Goal: Task Accomplishment & Management: Complete application form

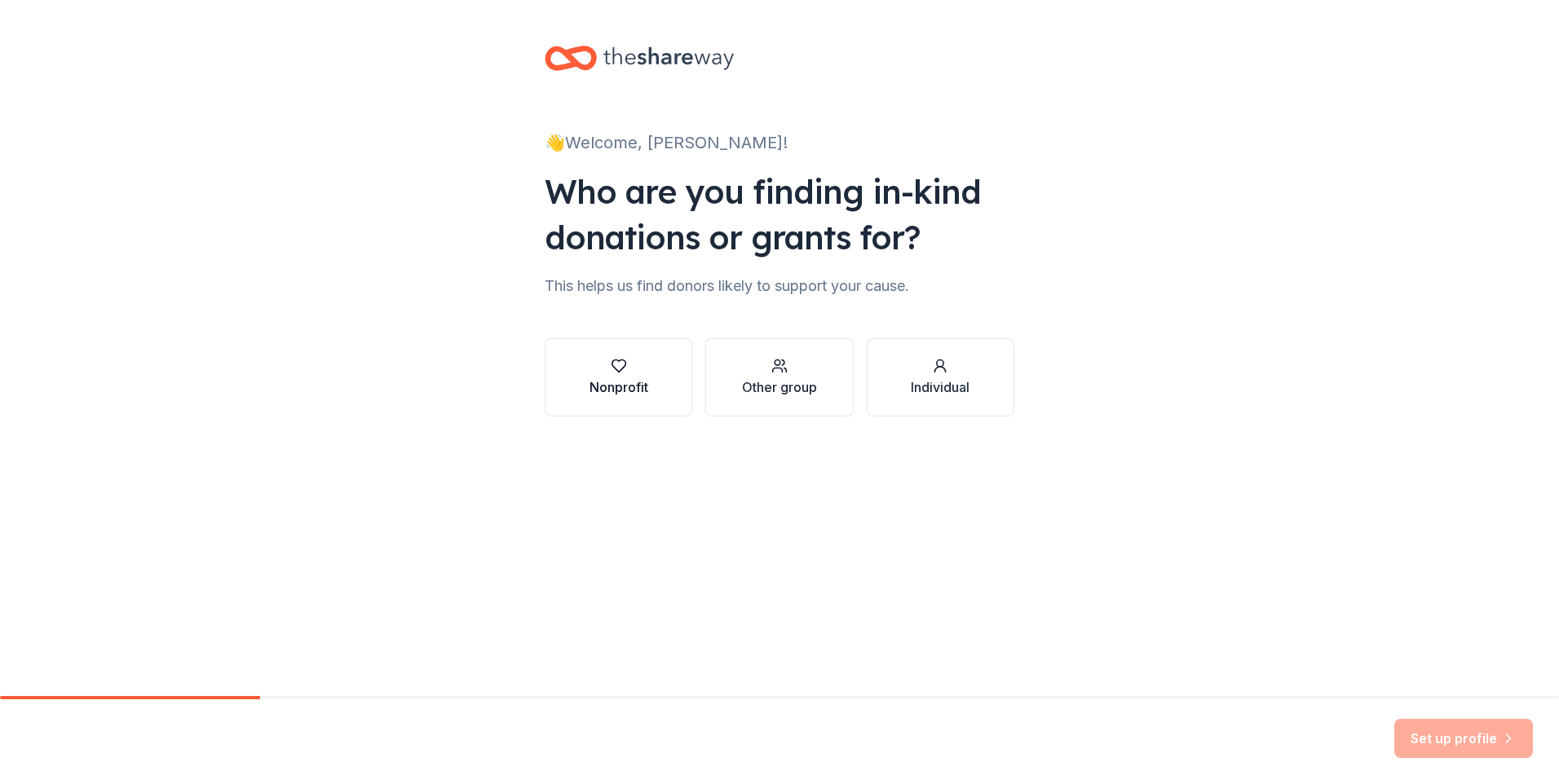
click at [641, 379] on div "Nonprofit" at bounding box center [619, 388] width 59 height 20
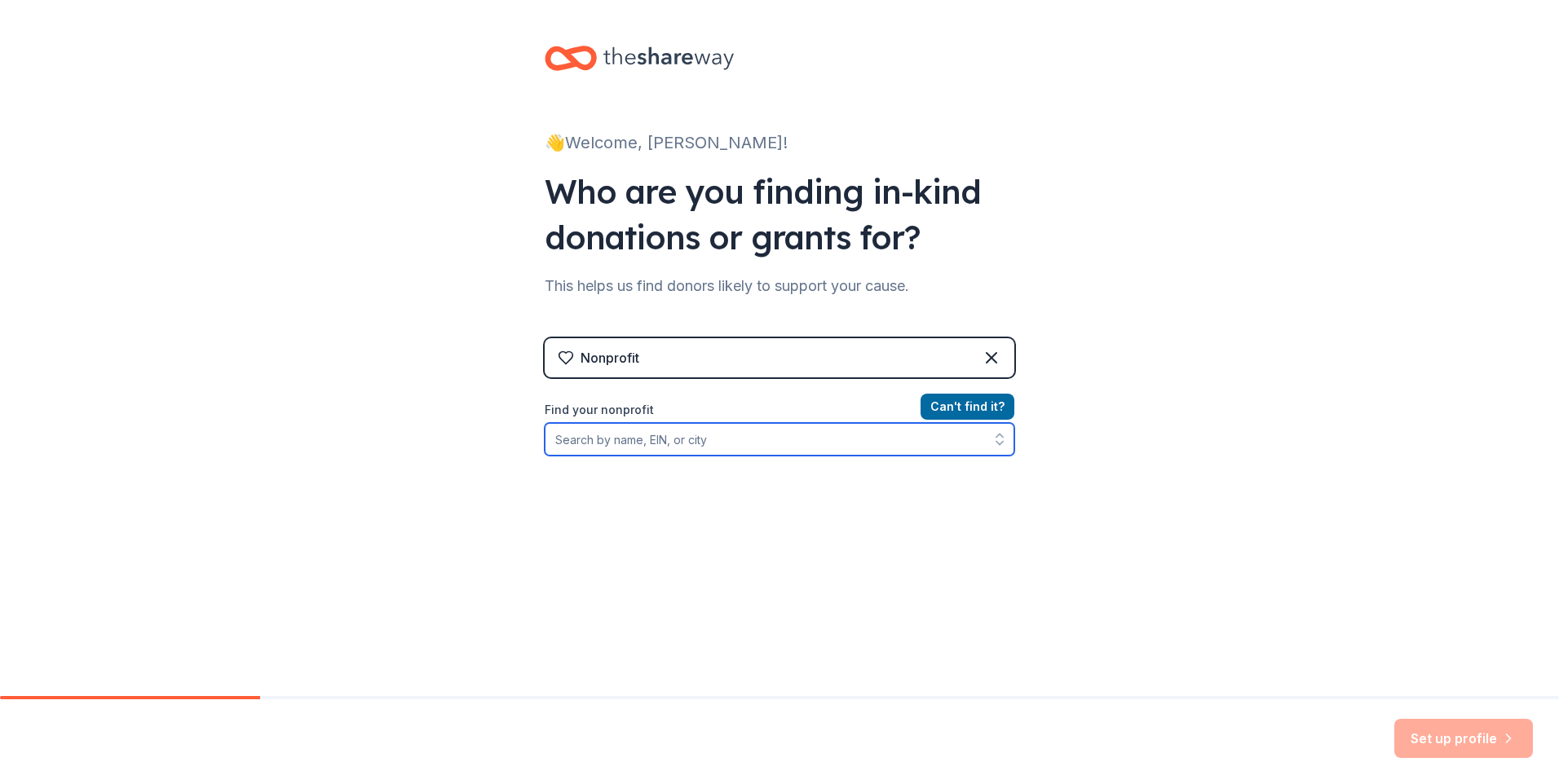
drag, startPoint x: 769, startPoint y: 443, endPoint x: 768, endPoint y: 427, distance: 16.0
click at [770, 443] on input "Find your nonprofit" at bounding box center [779, 440] width 469 height 33
type input "[DEMOGRAPHIC_DATA]"
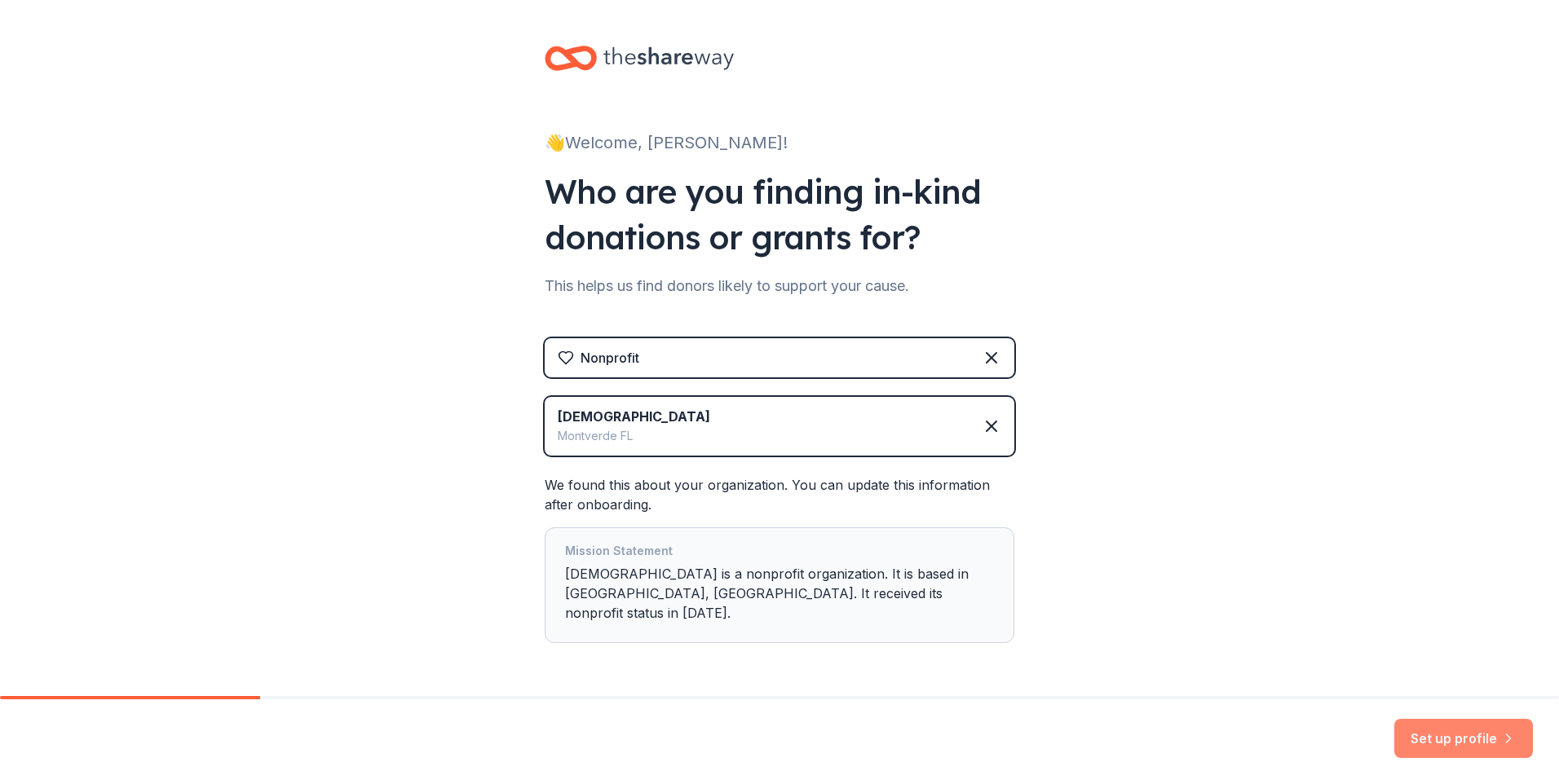
click at [1468, 733] on button "Set up profile" at bounding box center [1464, 738] width 139 height 39
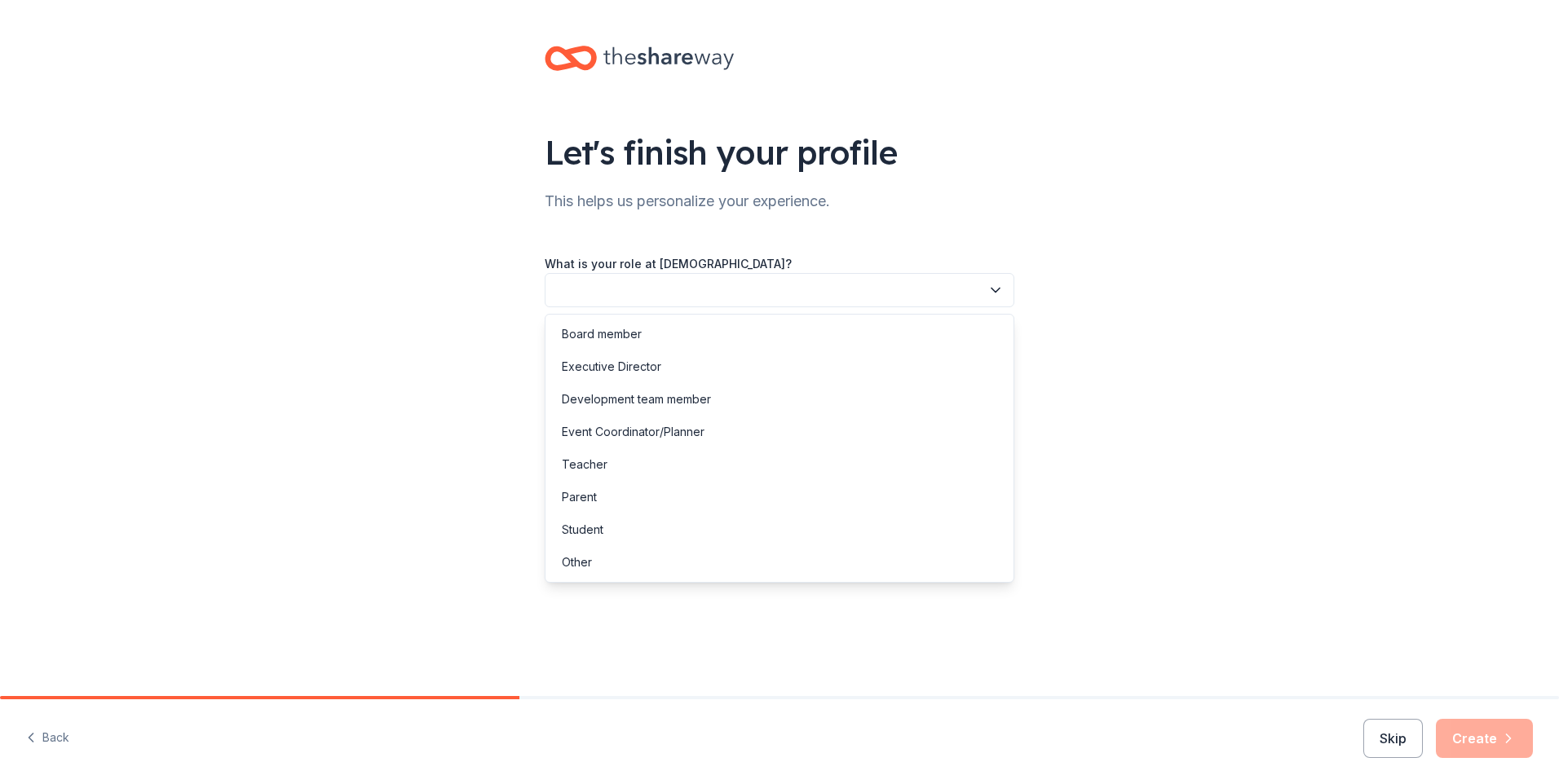
click at [996, 290] on icon "button" at bounding box center [996, 290] width 16 height 16
click at [572, 562] on div "Other" at bounding box center [576, 562] width 30 height 20
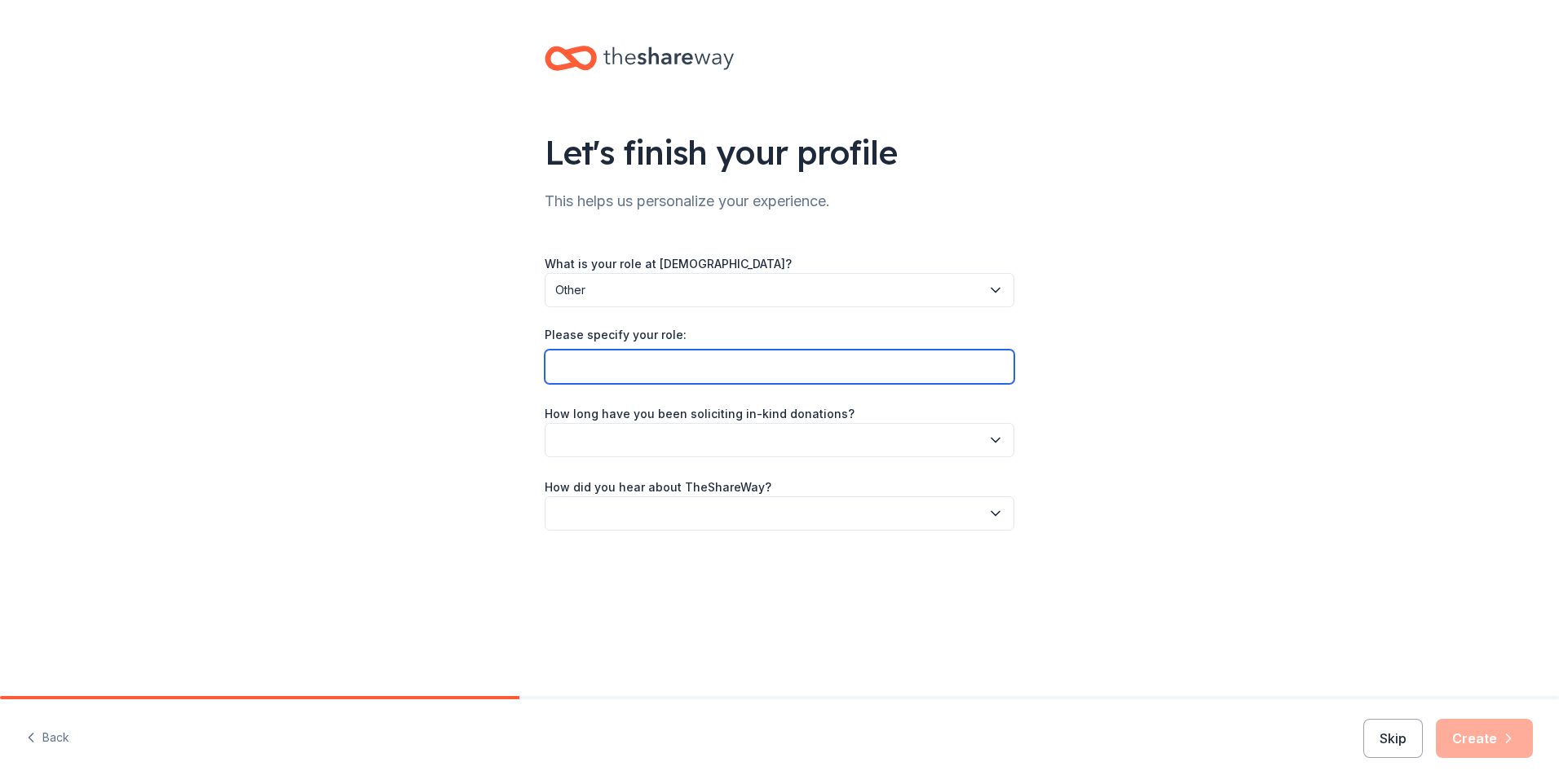
click at [639, 365] on input "Please specify your role:" at bounding box center [779, 367] width 469 height 34
type input "Business Manager"
click at [994, 441] on icon "button" at bounding box center [996, 440] width 8 height 4
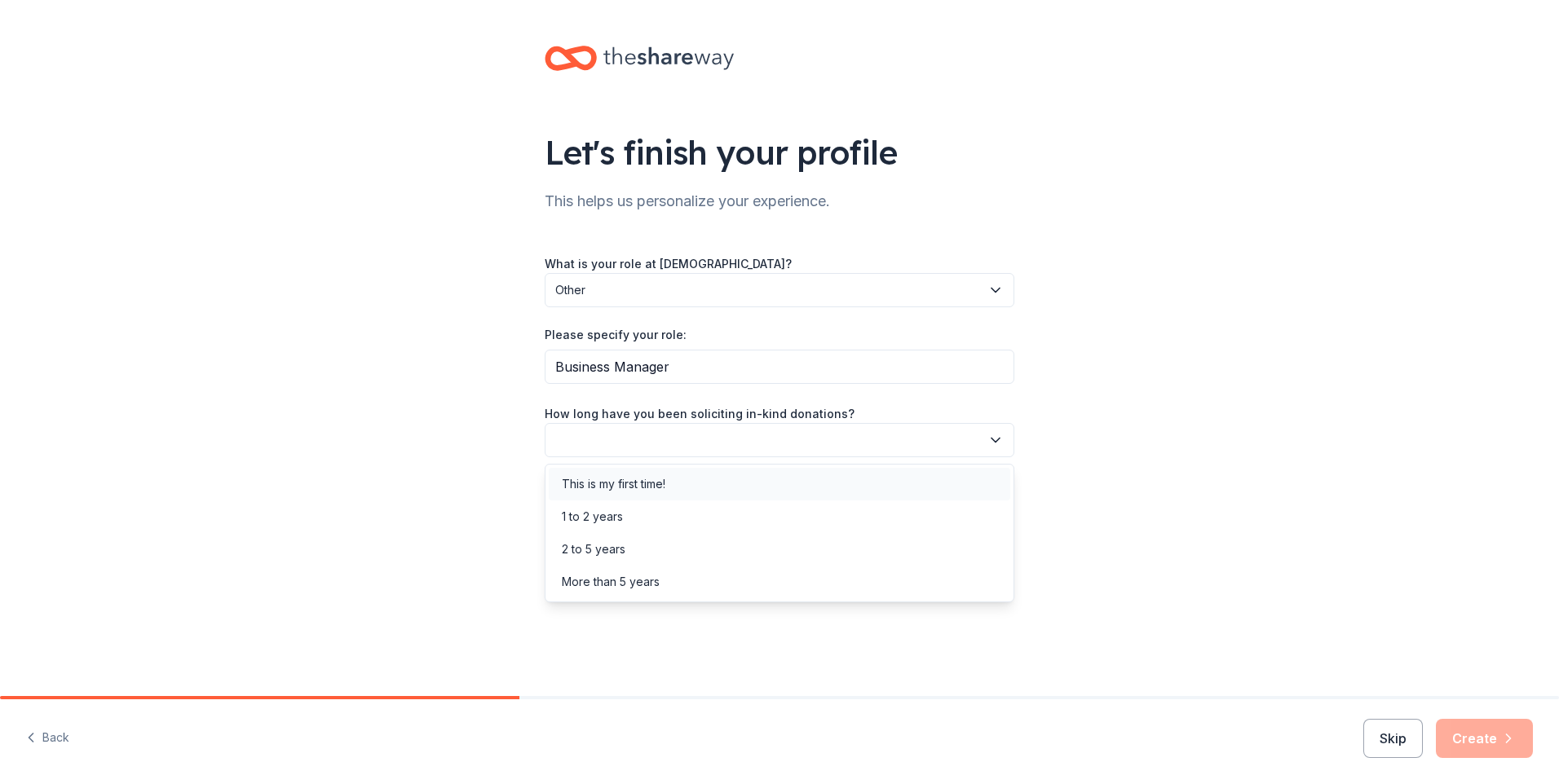
click at [651, 481] on div "This is my first time!" at bounding box center [613, 484] width 104 height 20
click at [993, 512] on icon "button" at bounding box center [996, 512] width 8 height 4
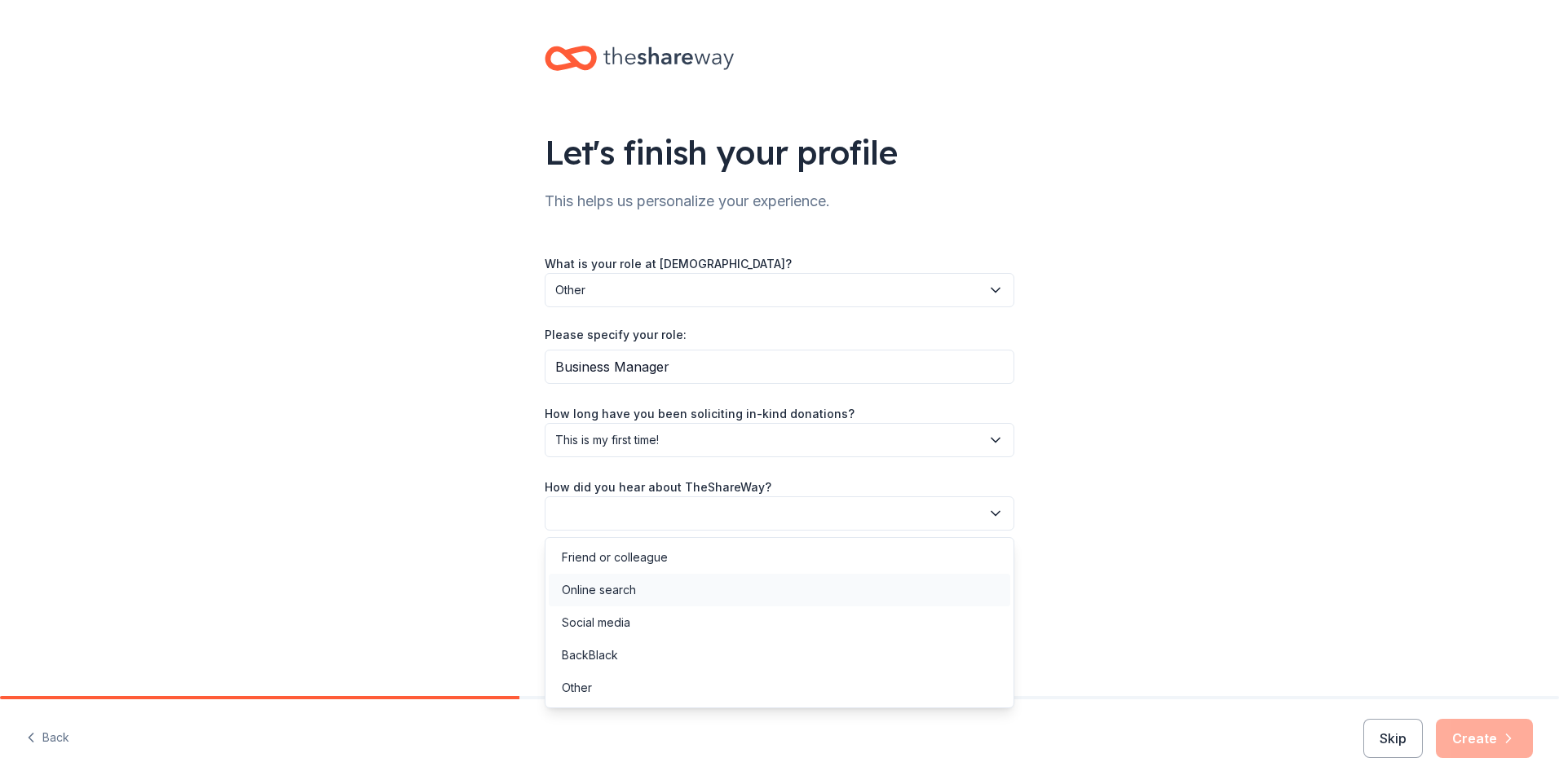
click at [612, 591] on div "Online search" at bounding box center [598, 590] width 74 height 20
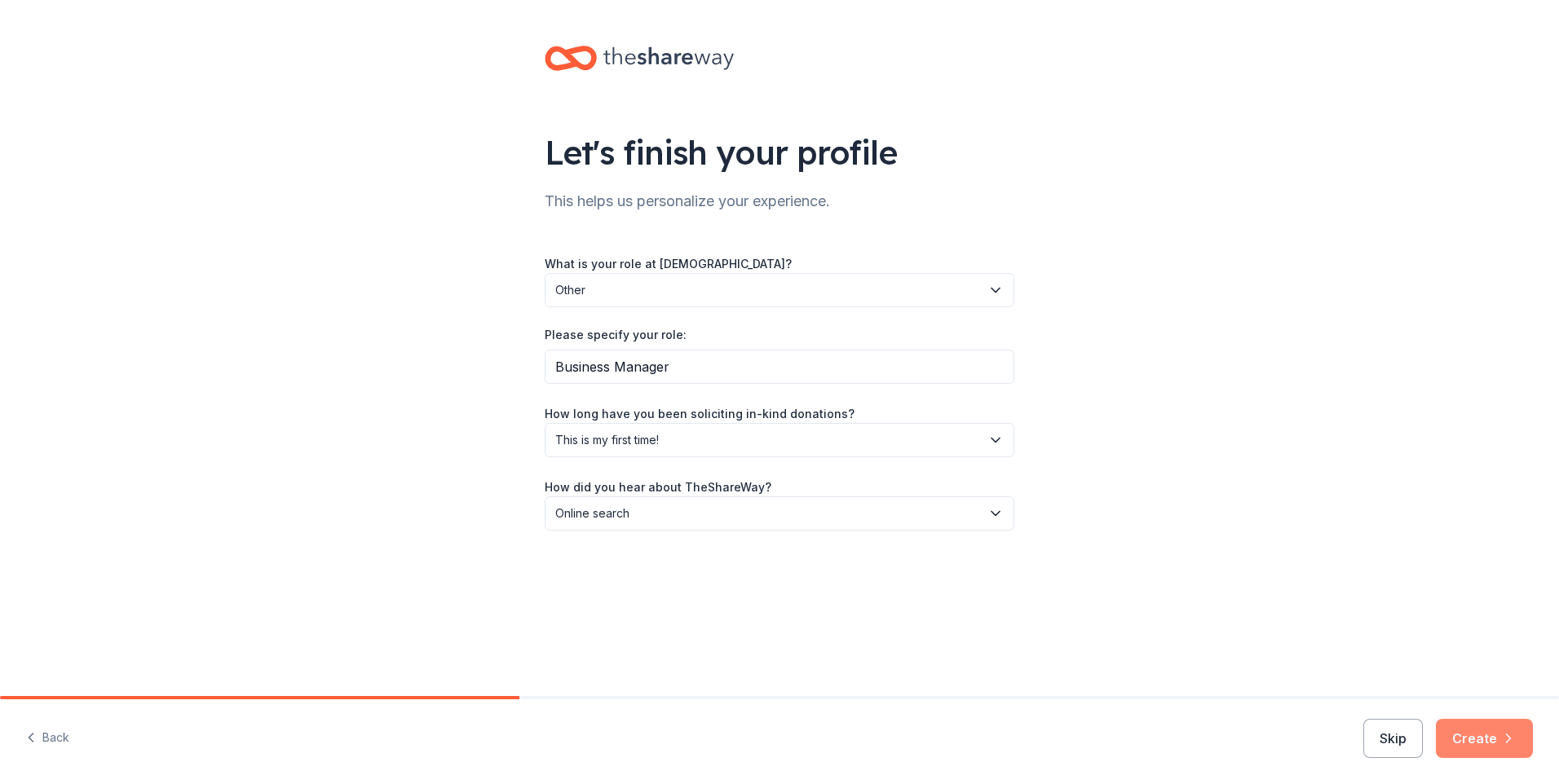
click at [1456, 739] on button "Create" at bounding box center [1484, 738] width 97 height 39
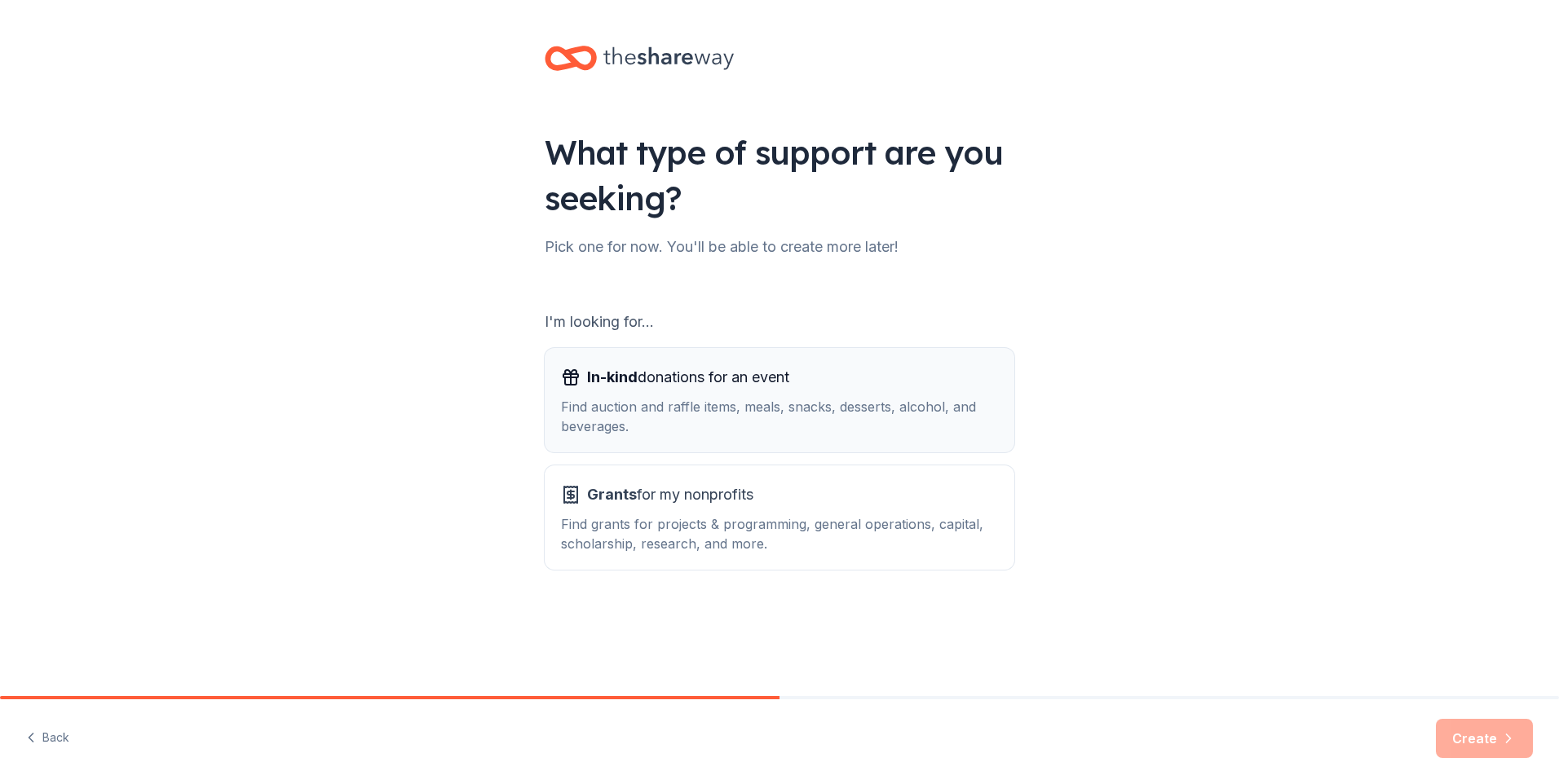
click at [715, 383] on span "In-kind donations for an event" at bounding box center [688, 378] width 202 height 26
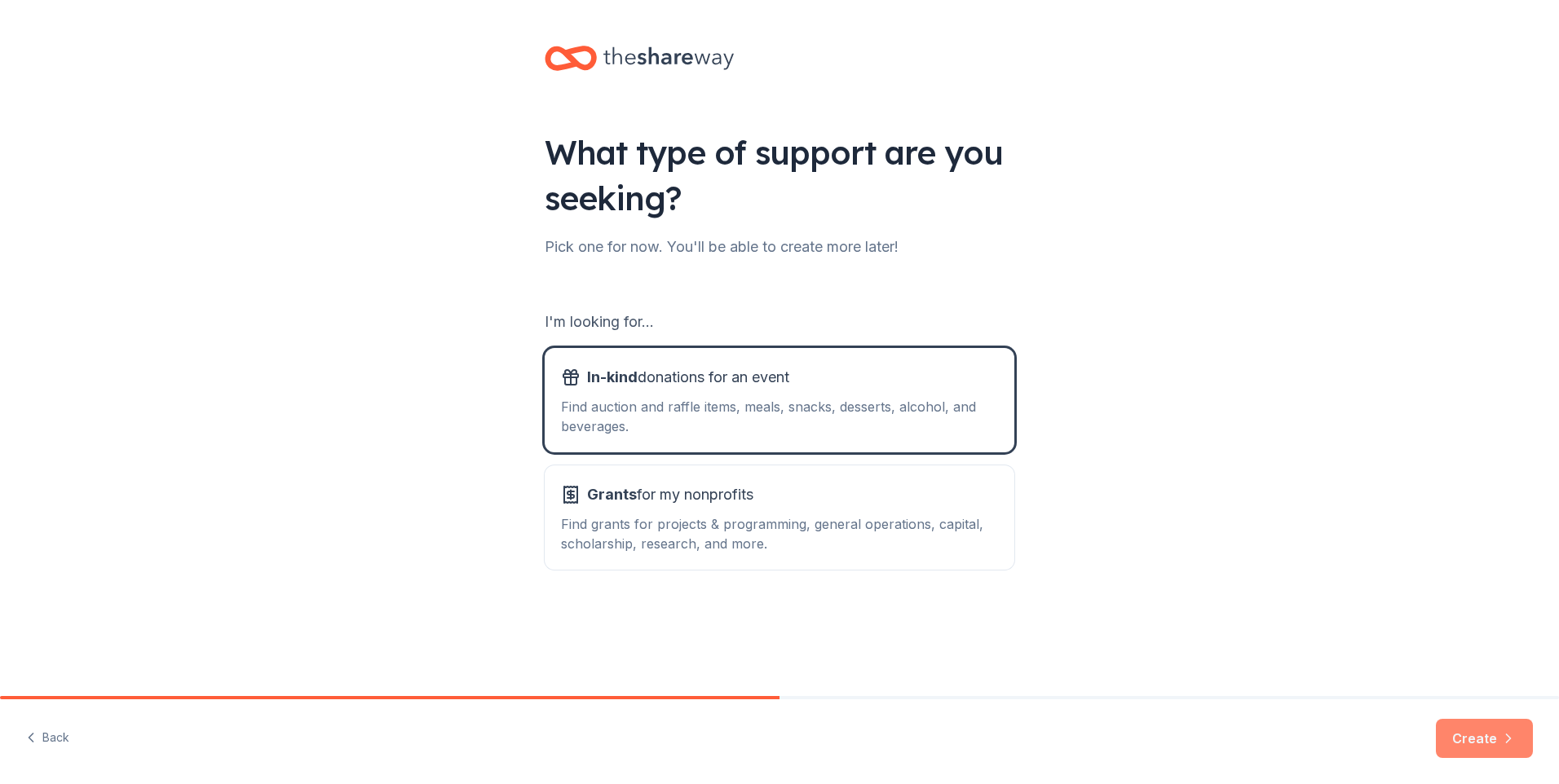
click at [1482, 738] on button "Create" at bounding box center [1484, 738] width 97 height 39
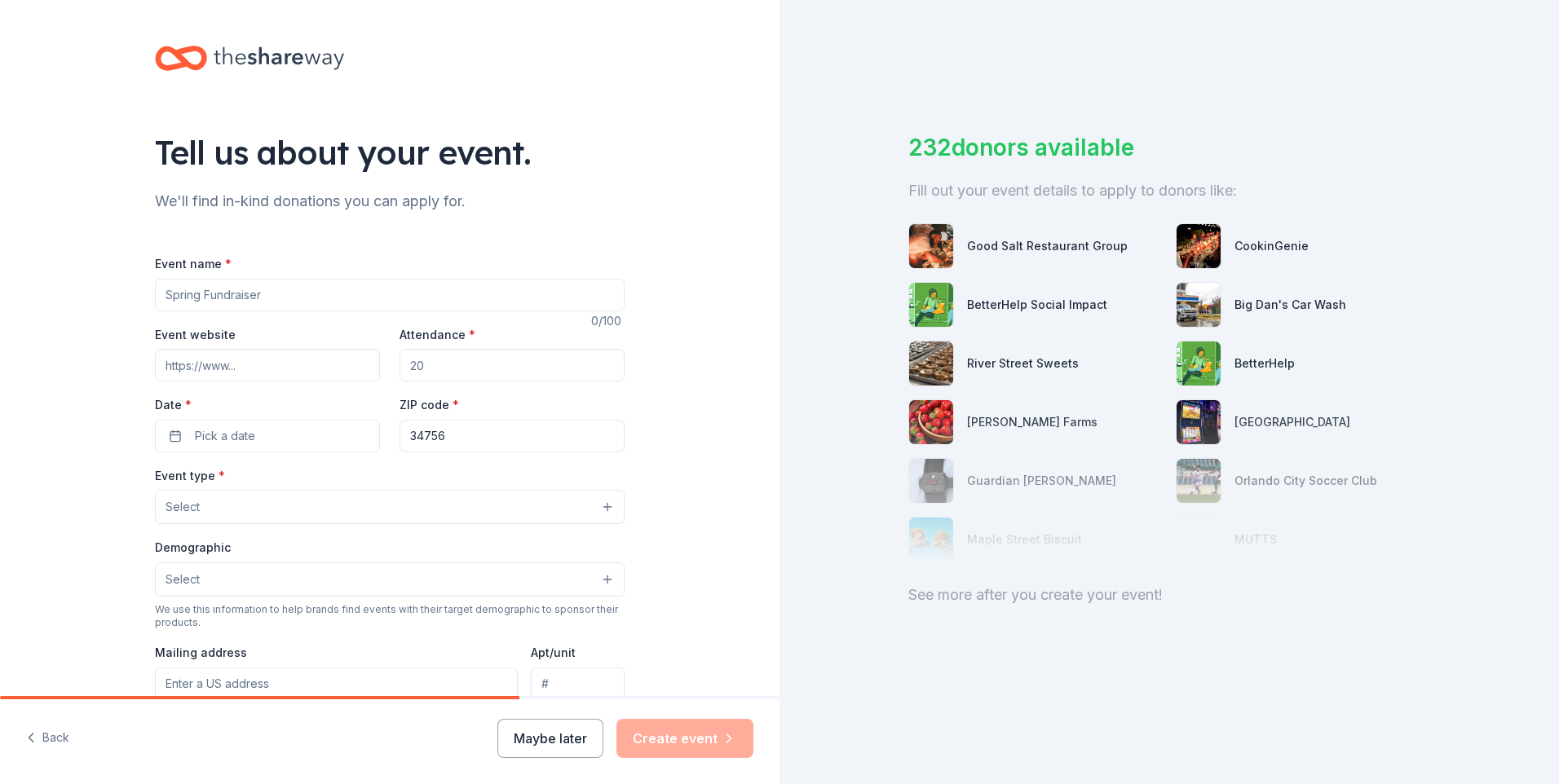
click at [282, 295] on input "Event name *" at bounding box center [389, 295] width 469 height 33
type input "Fall Gala"
click at [445, 370] on input "Attendance *" at bounding box center [513, 365] width 225 height 33
type input "300"
click at [303, 431] on button "Pick a date" at bounding box center [268, 436] width 225 height 33
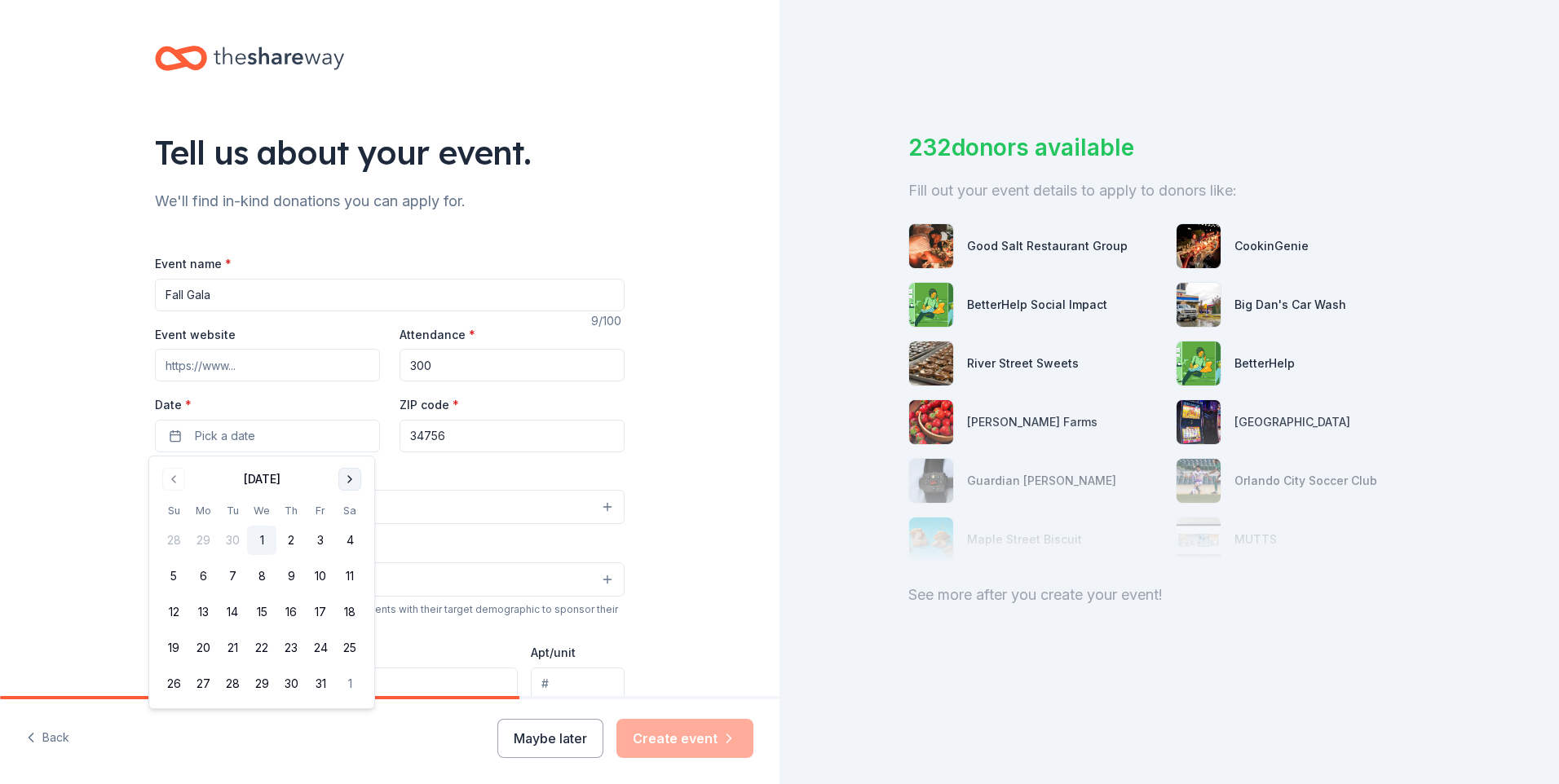
click at [353, 479] on button "Go to next month" at bounding box center [350, 480] width 23 height 23
click at [349, 609] on button "15" at bounding box center [350, 612] width 29 height 29
click at [465, 440] on input "34756" at bounding box center [513, 436] width 225 height 33
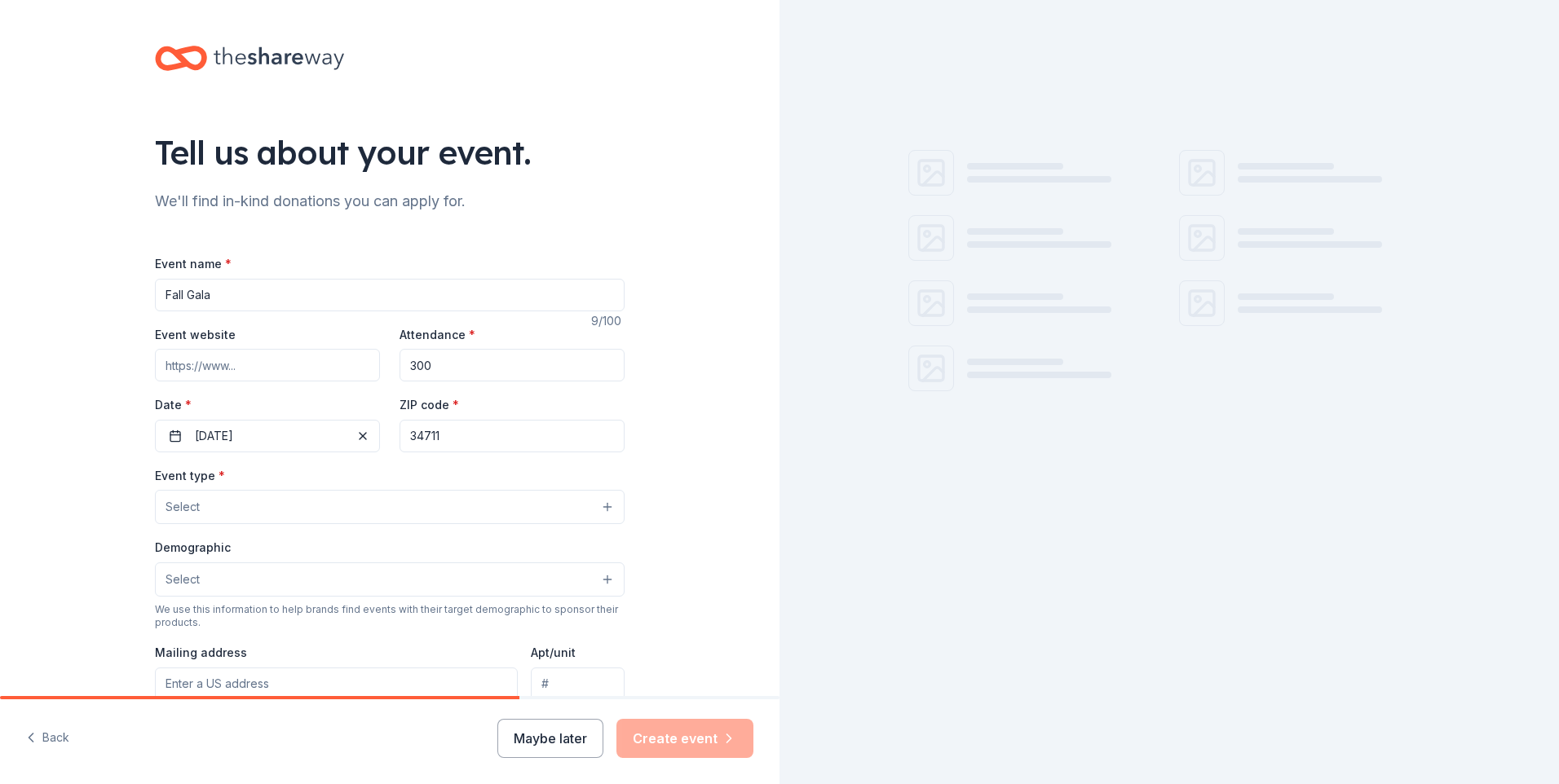
type input "34711"
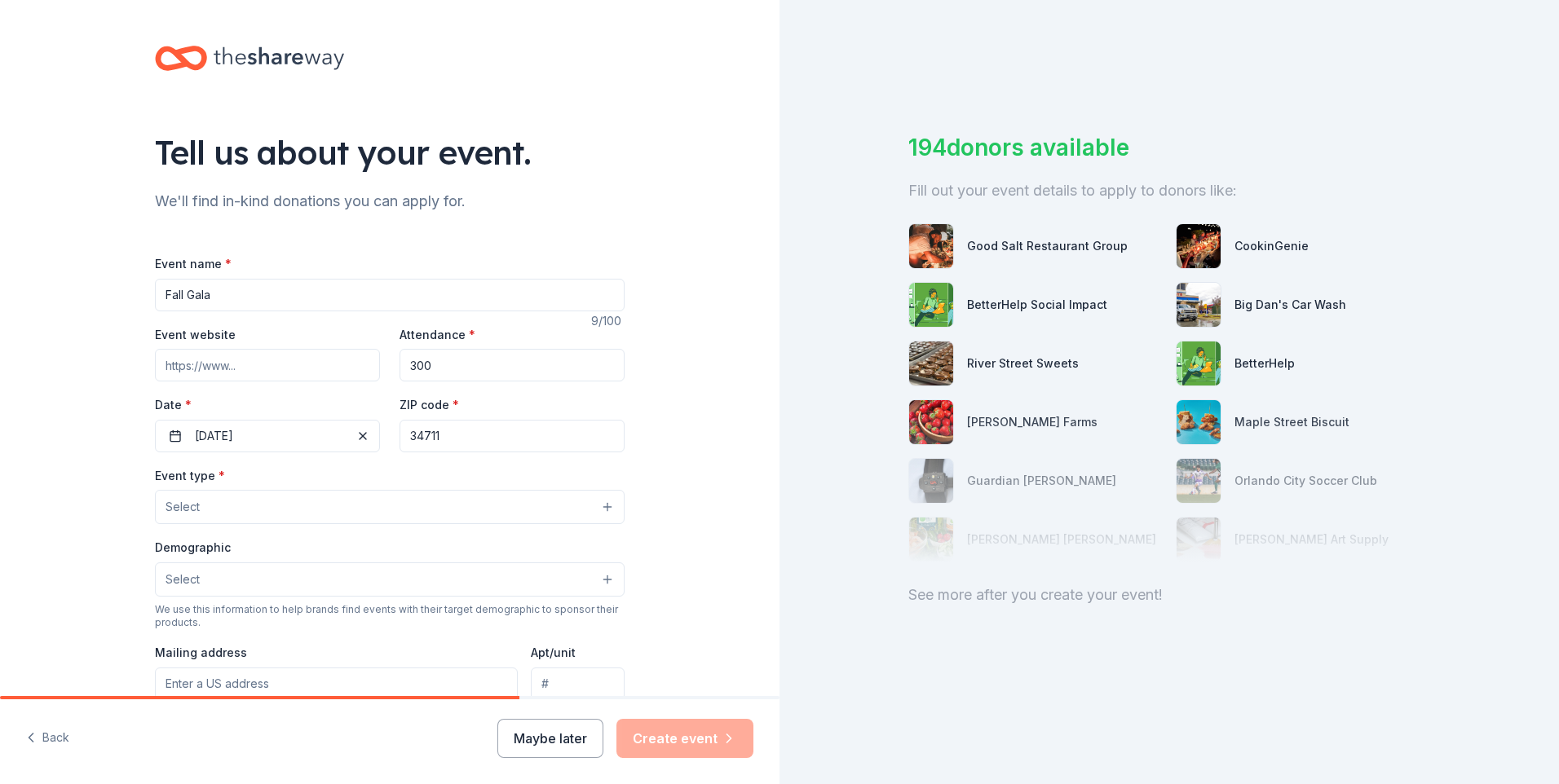
click at [602, 506] on button "Select" at bounding box center [389, 507] width 469 height 34
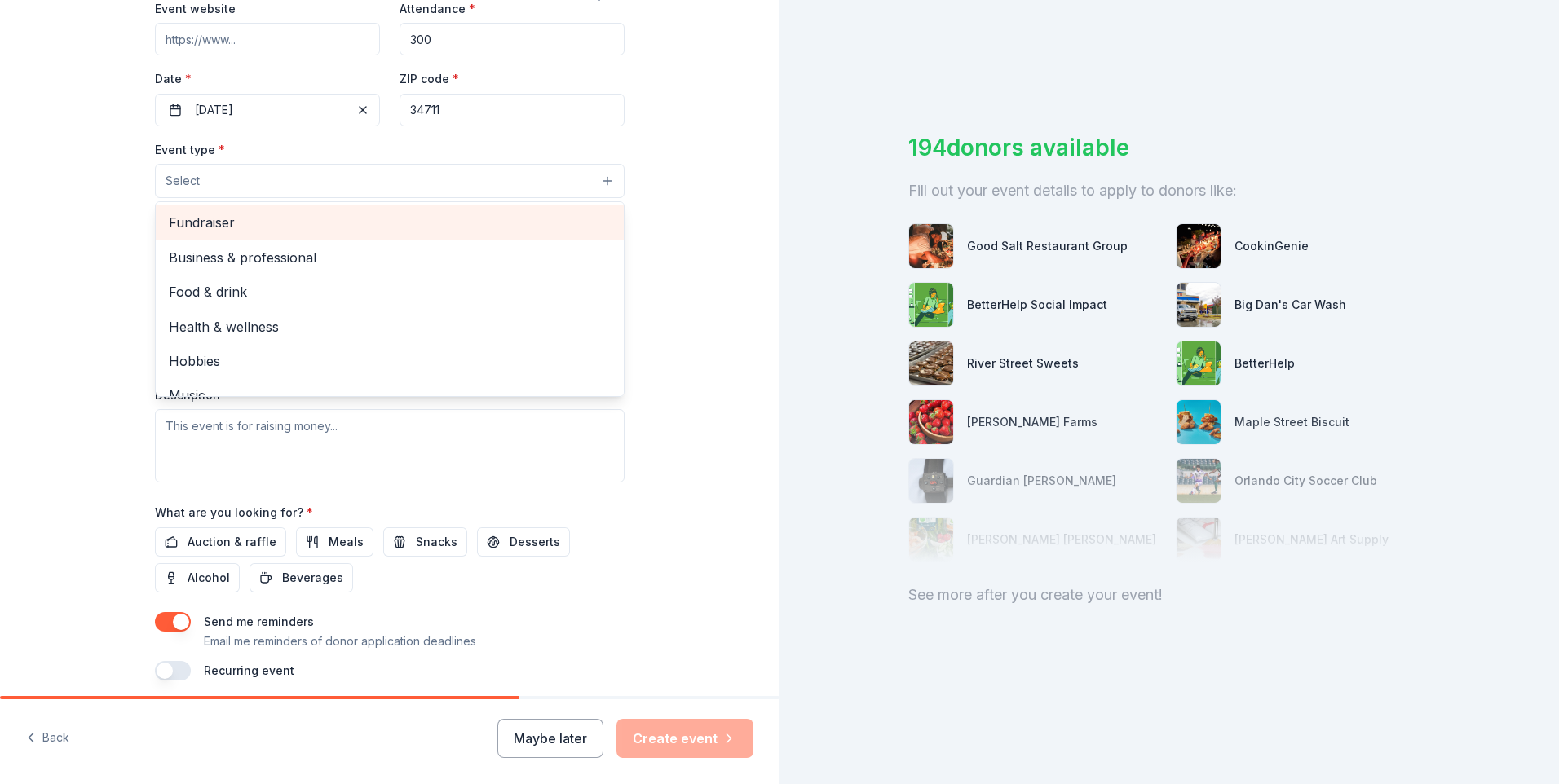
click at [201, 216] on span "Fundraiser" at bounding box center [390, 223] width 442 height 21
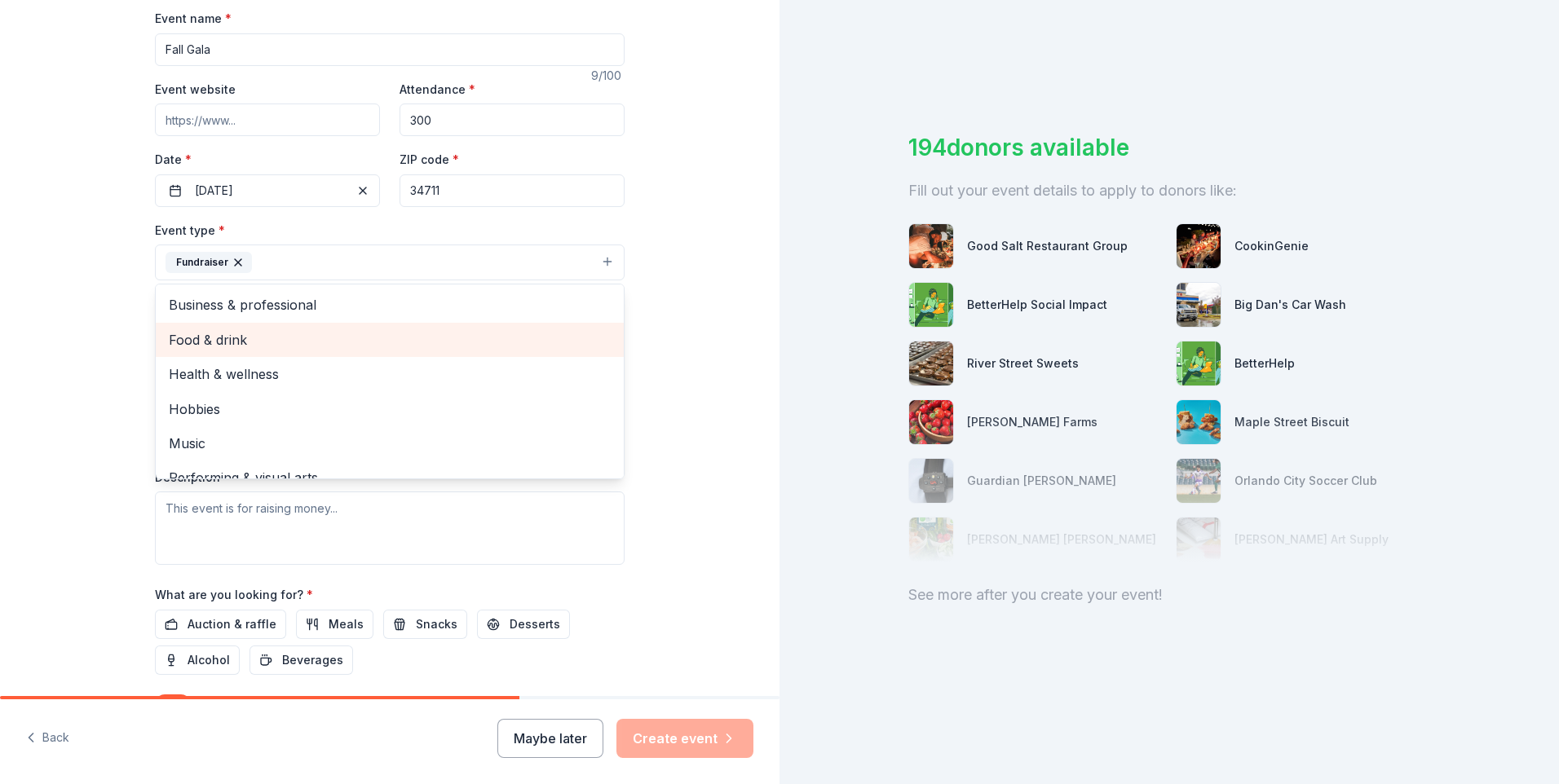
scroll to position [245, 0]
click at [682, 444] on div "Tell us about your event. We'll find in-kind donations you can apply for. Event…" at bounding box center [389, 299] width 780 height 1087
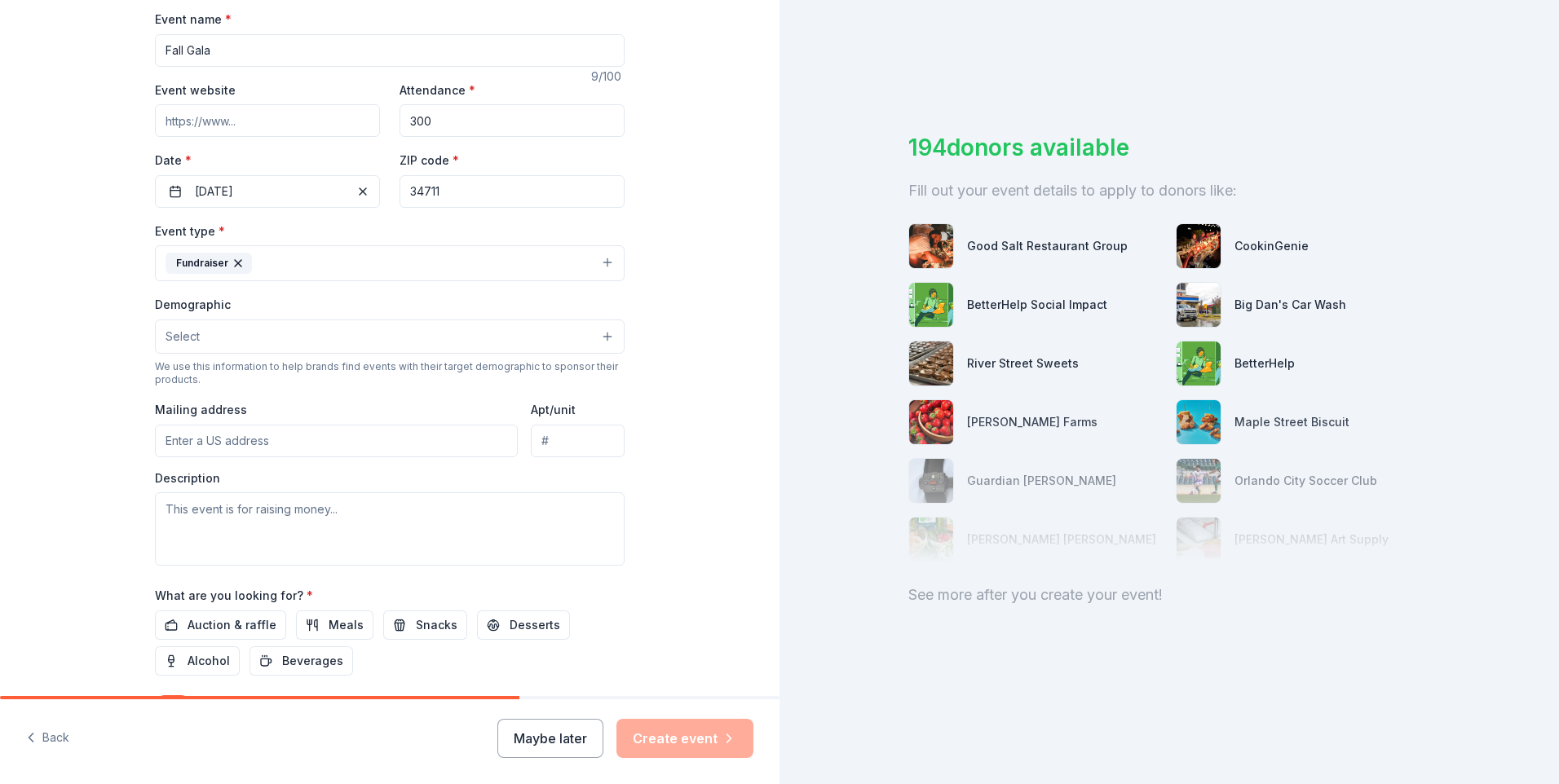
click at [600, 338] on button "Select" at bounding box center [389, 337] width 469 height 34
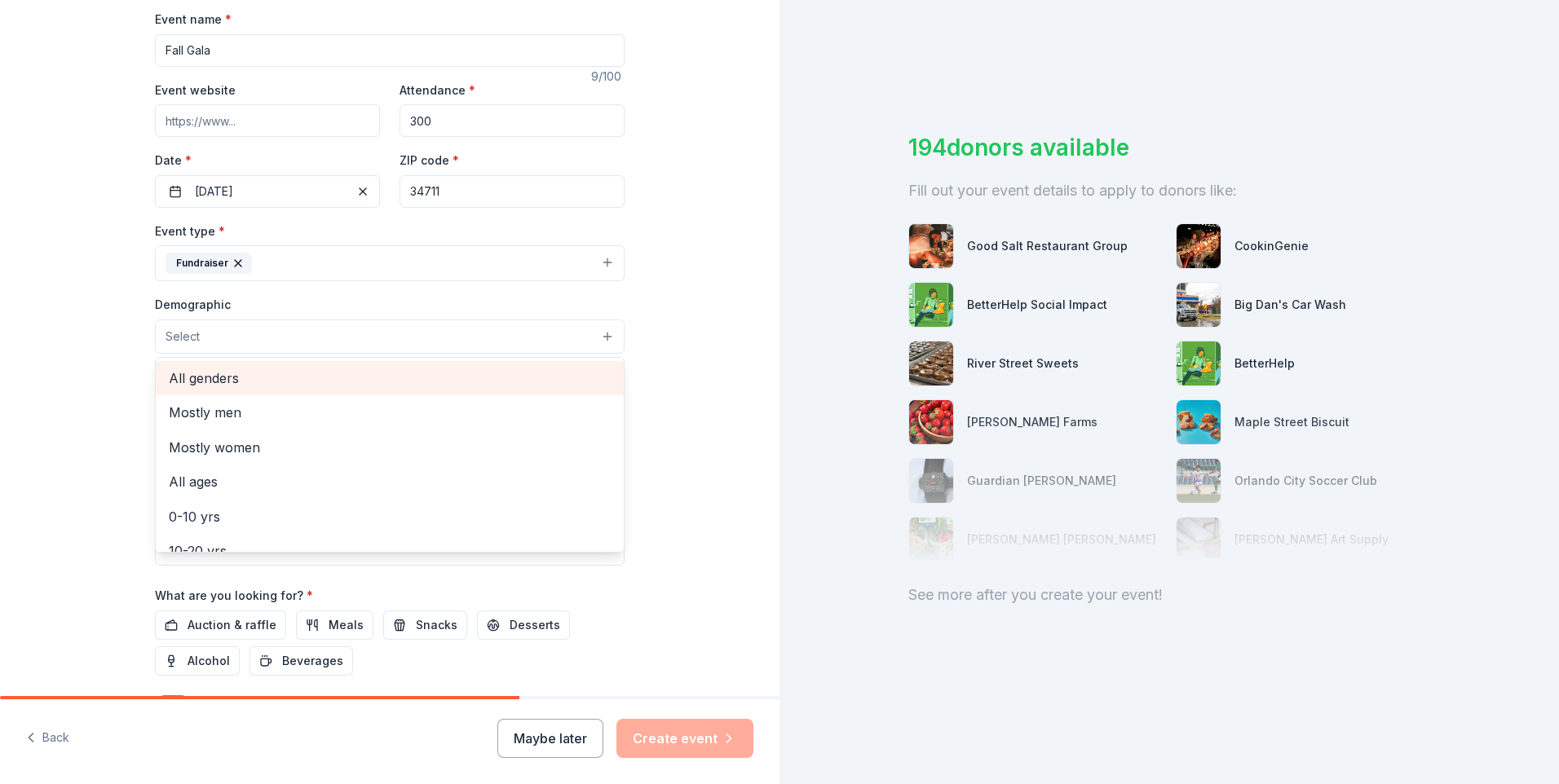
click at [198, 377] on span "All genders" at bounding box center [390, 379] width 442 height 21
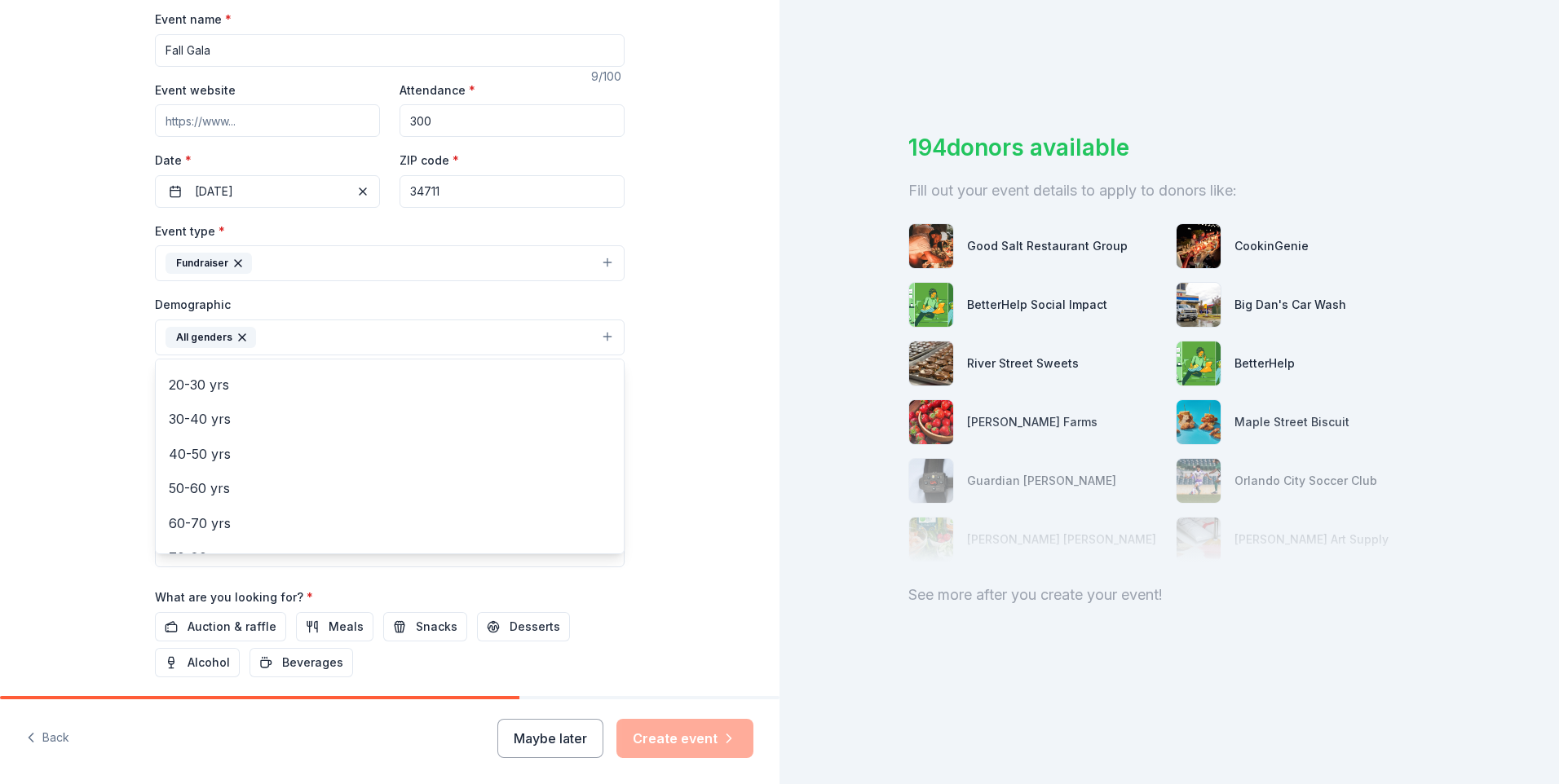
scroll to position [207, 0]
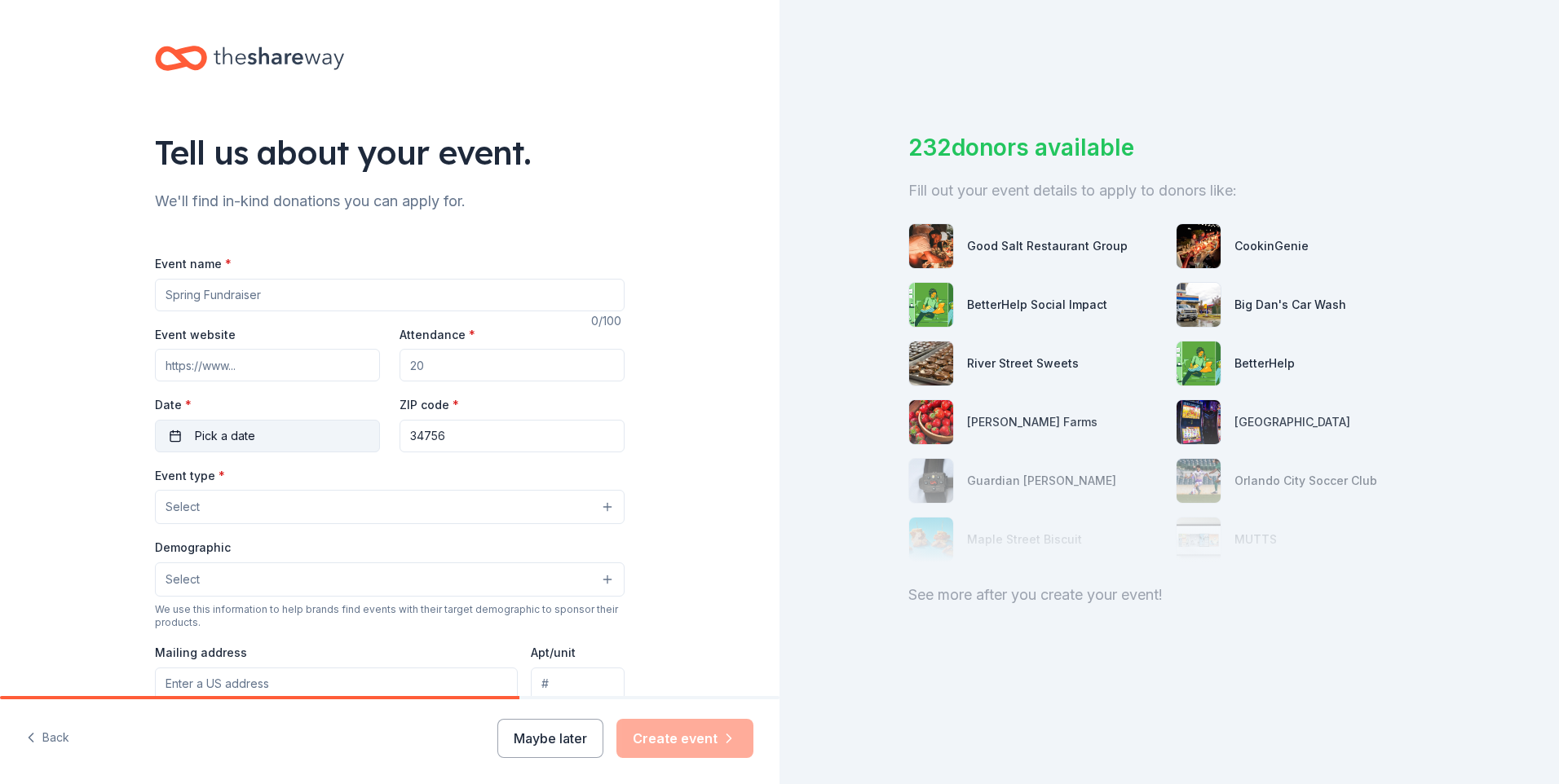
click at [285, 433] on button "Pick a date" at bounding box center [268, 436] width 225 height 33
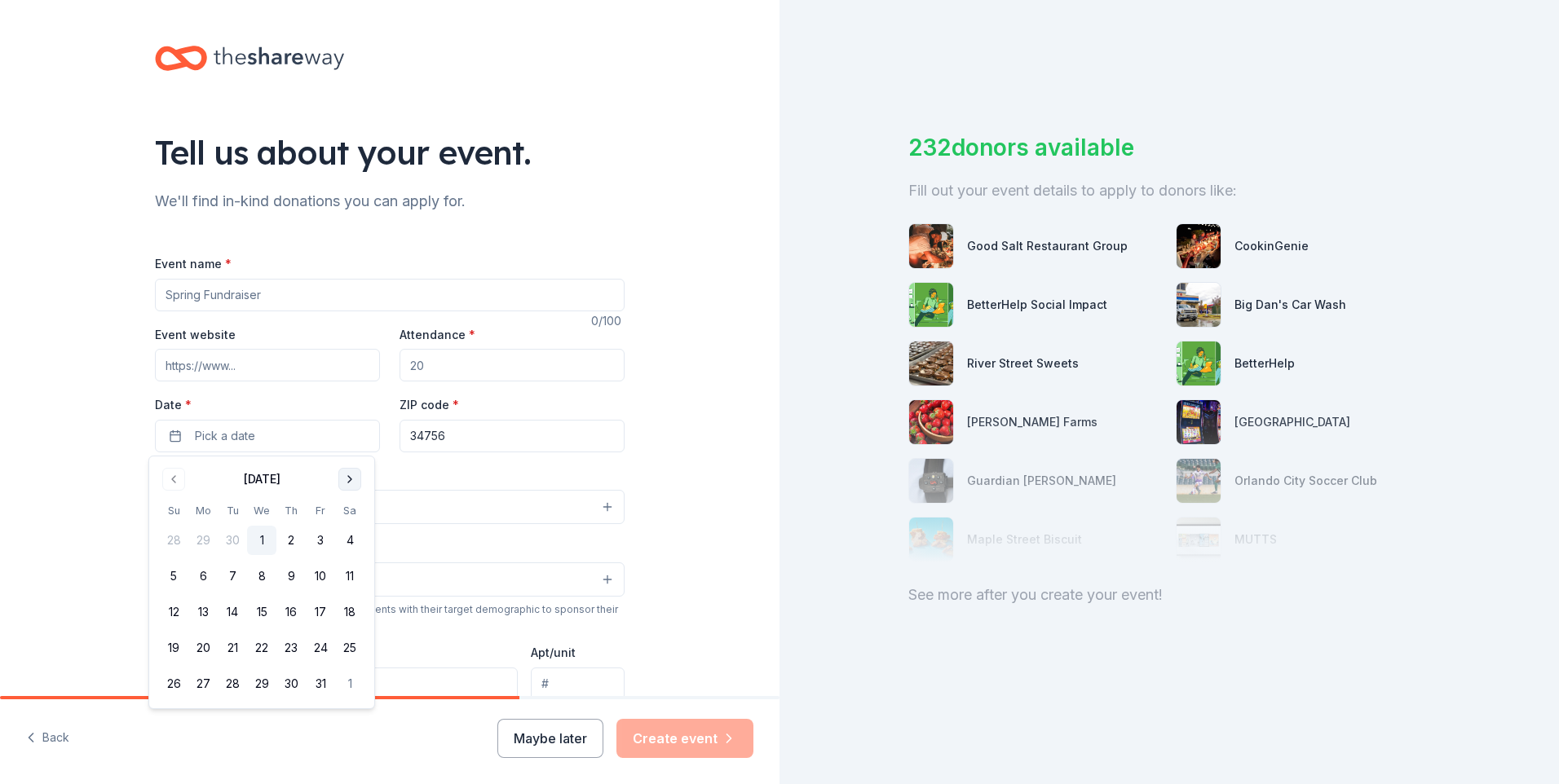
click at [353, 479] on button "Go to next month" at bounding box center [350, 480] width 23 height 23
click at [349, 611] on button "15" at bounding box center [350, 612] width 29 height 29
click at [461, 432] on input "34756" at bounding box center [513, 436] width 225 height 33
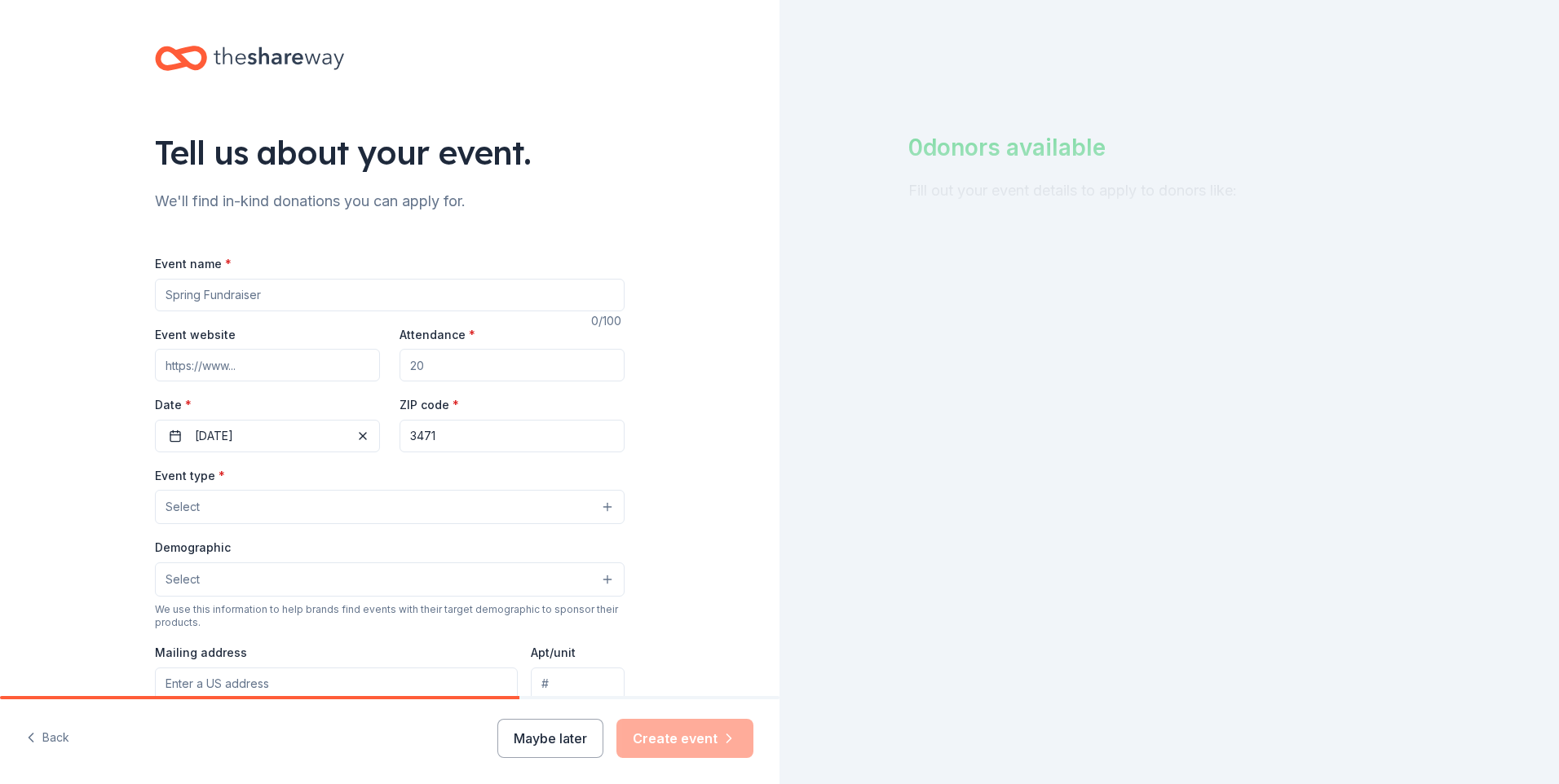
type input "34711"
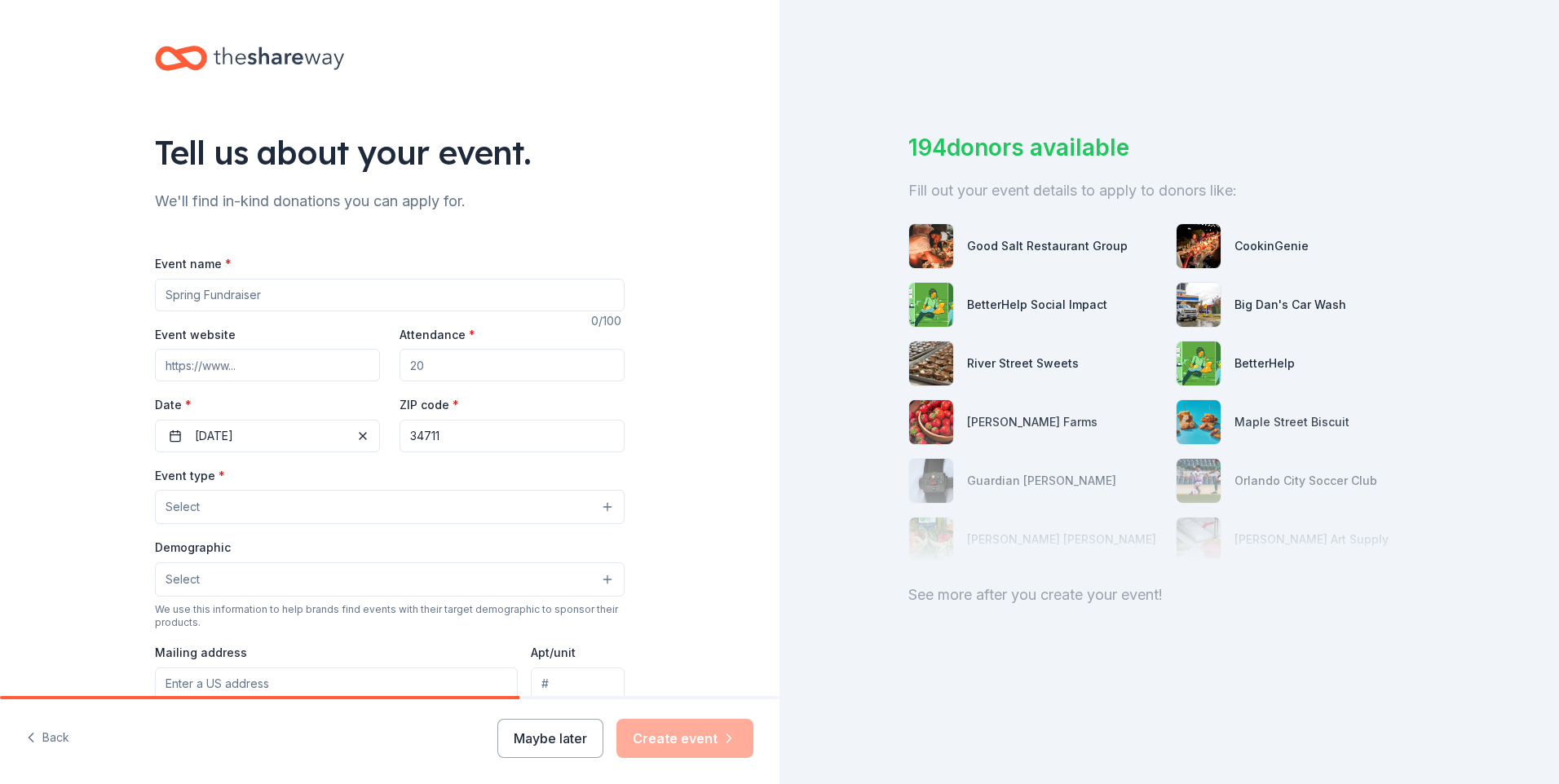
type input "300"
type input "34711"
click at [601, 507] on button "Select" at bounding box center [389, 507] width 469 height 34
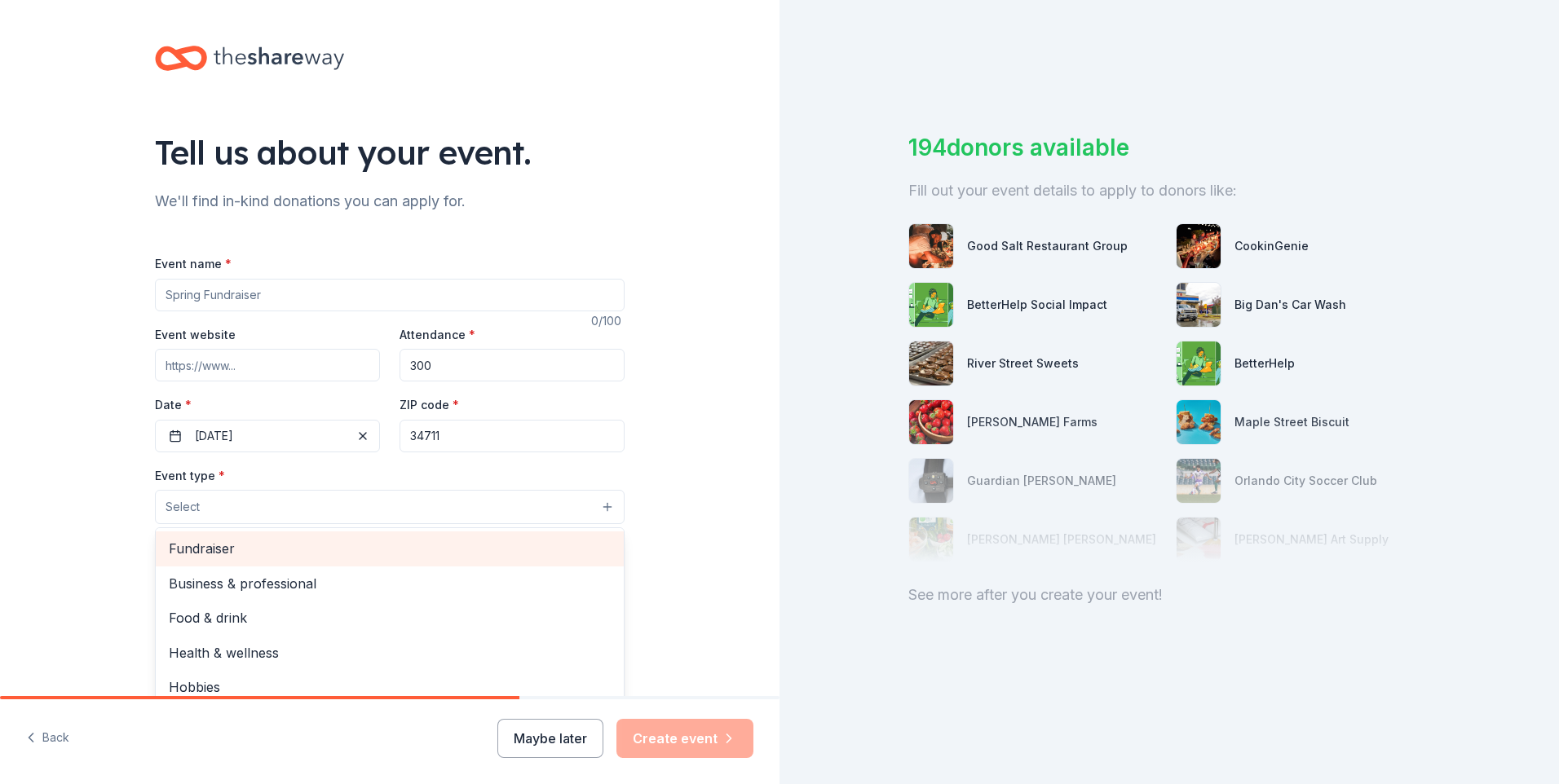
click at [201, 548] on span "Fundraiser" at bounding box center [390, 548] width 442 height 21
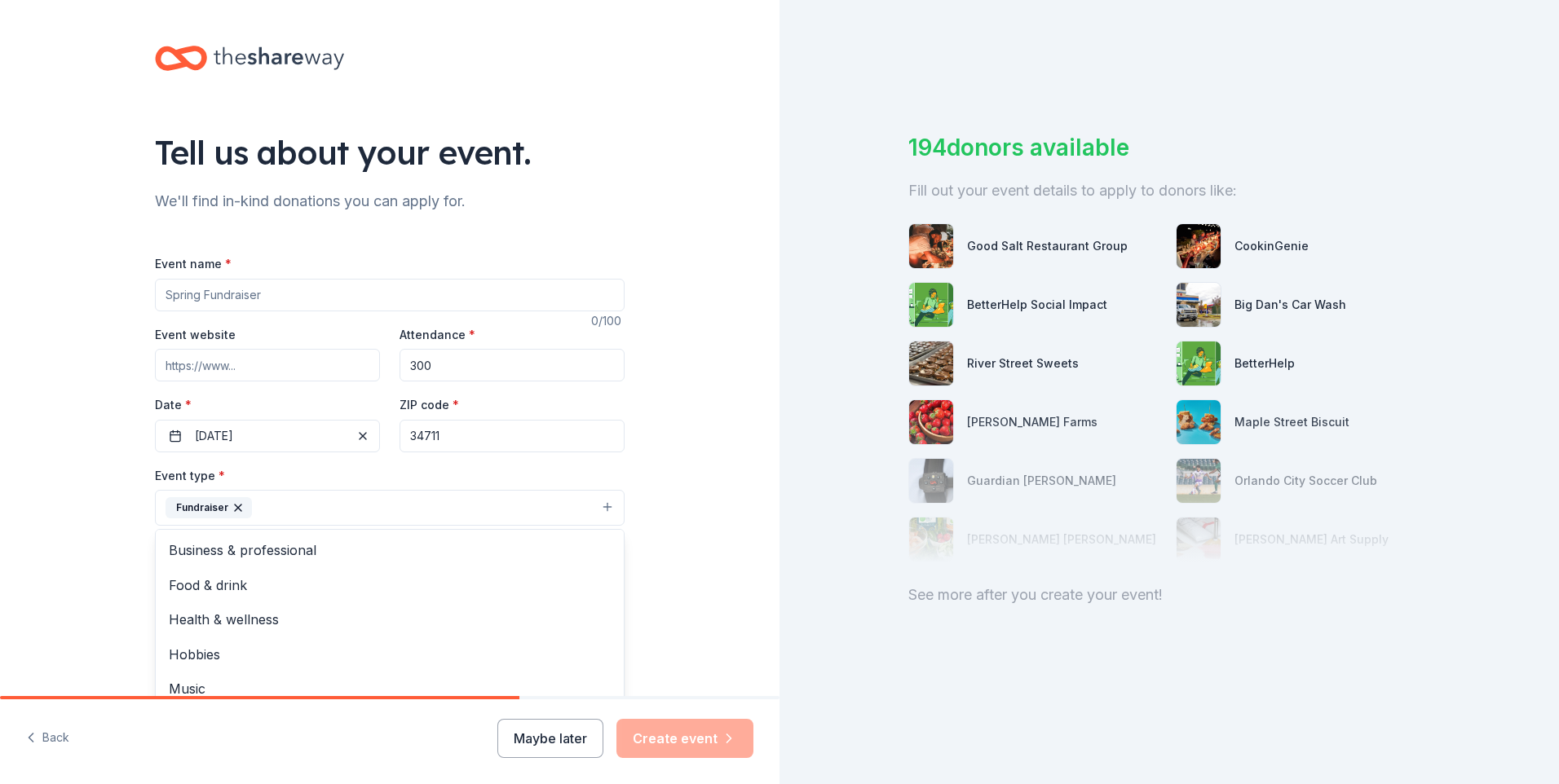
click at [682, 547] on div "Tell us about your event. We'll find in-kind donations you can apply for. Event…" at bounding box center [389, 543] width 780 height 1087
click at [605, 578] on button "Select" at bounding box center [389, 581] width 469 height 34
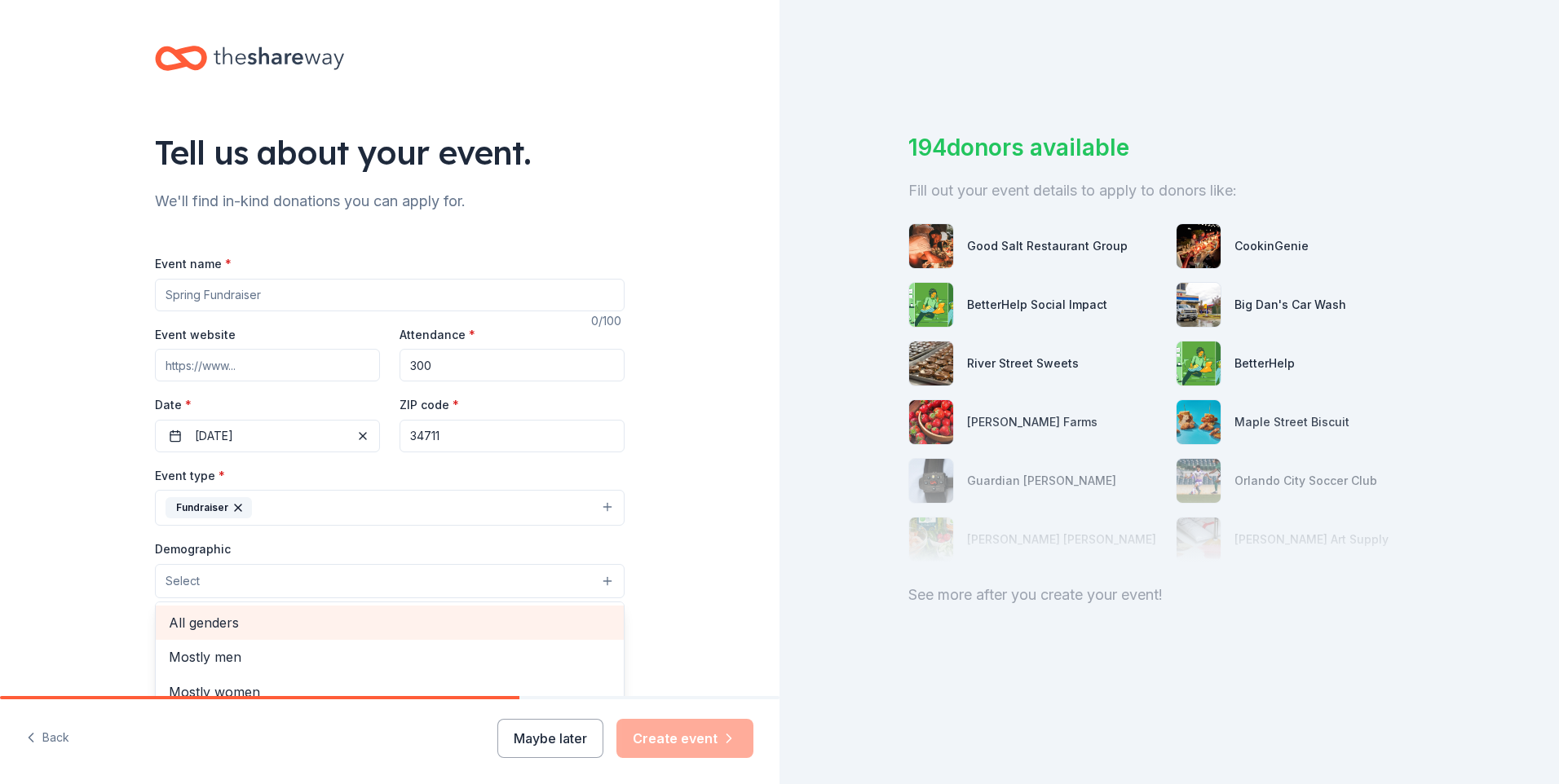
click at [199, 621] on span "All genders" at bounding box center [390, 622] width 442 height 21
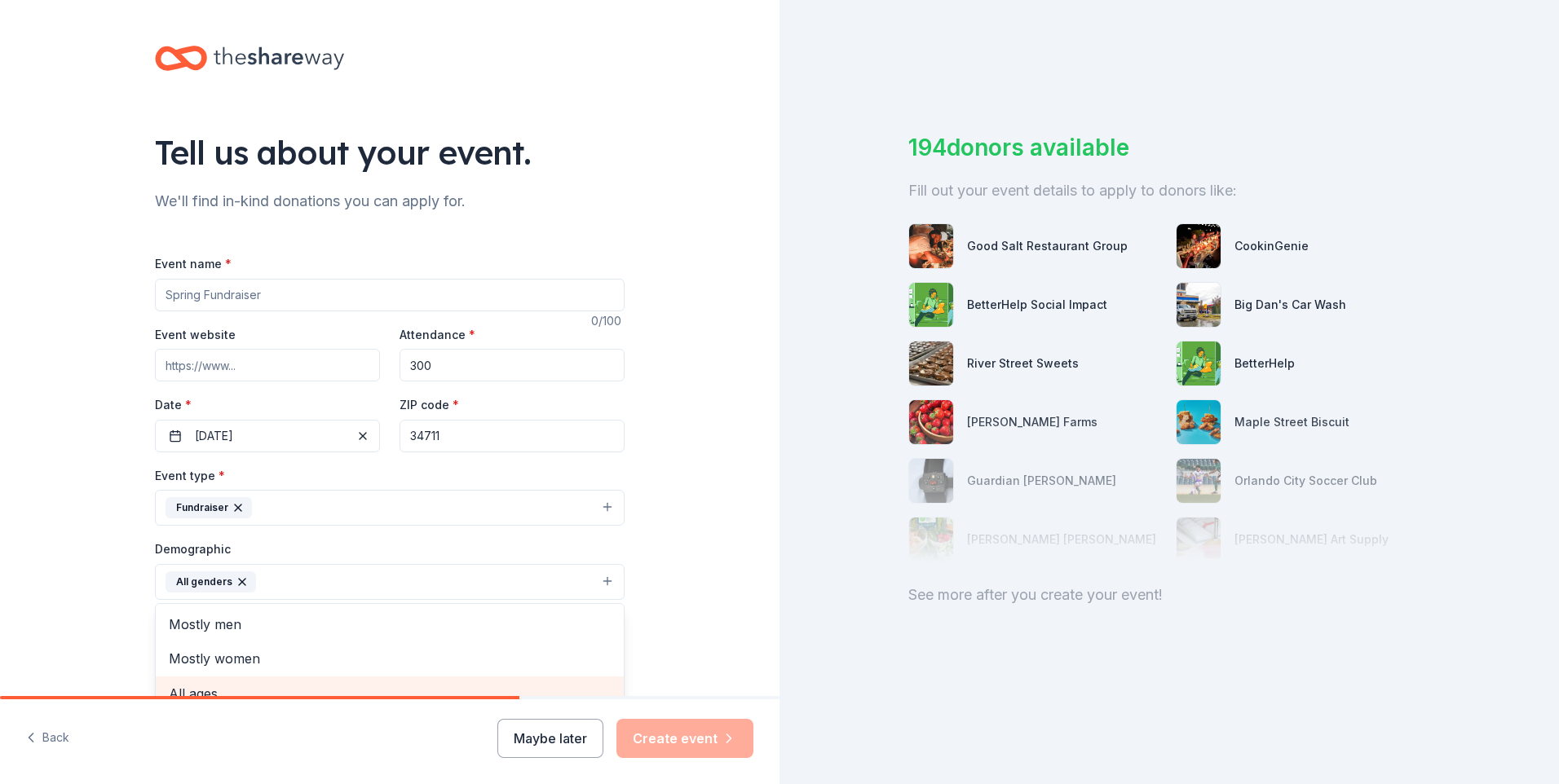
click at [198, 688] on span "All ages" at bounding box center [390, 693] width 442 height 21
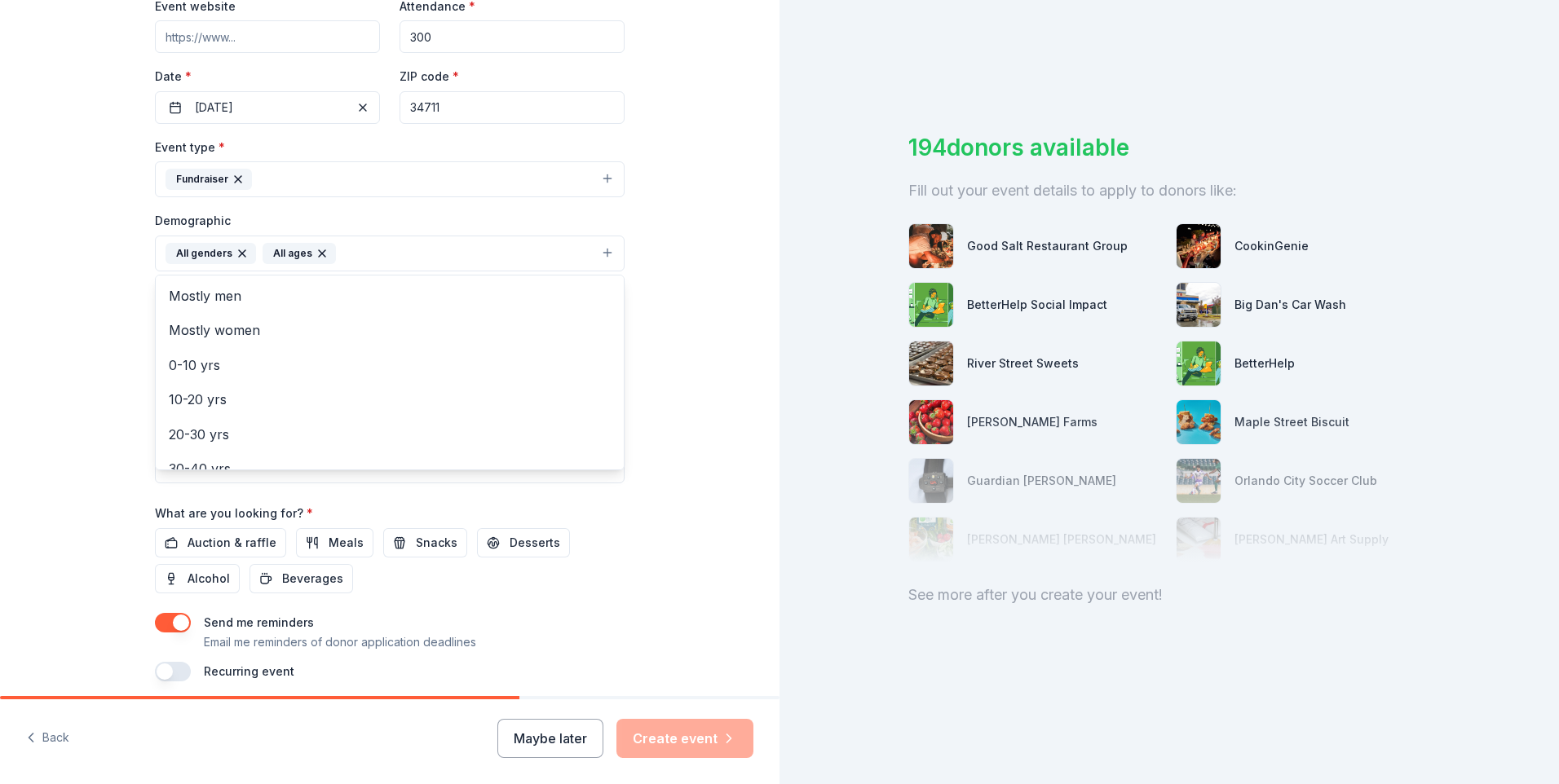
scroll to position [341, 0]
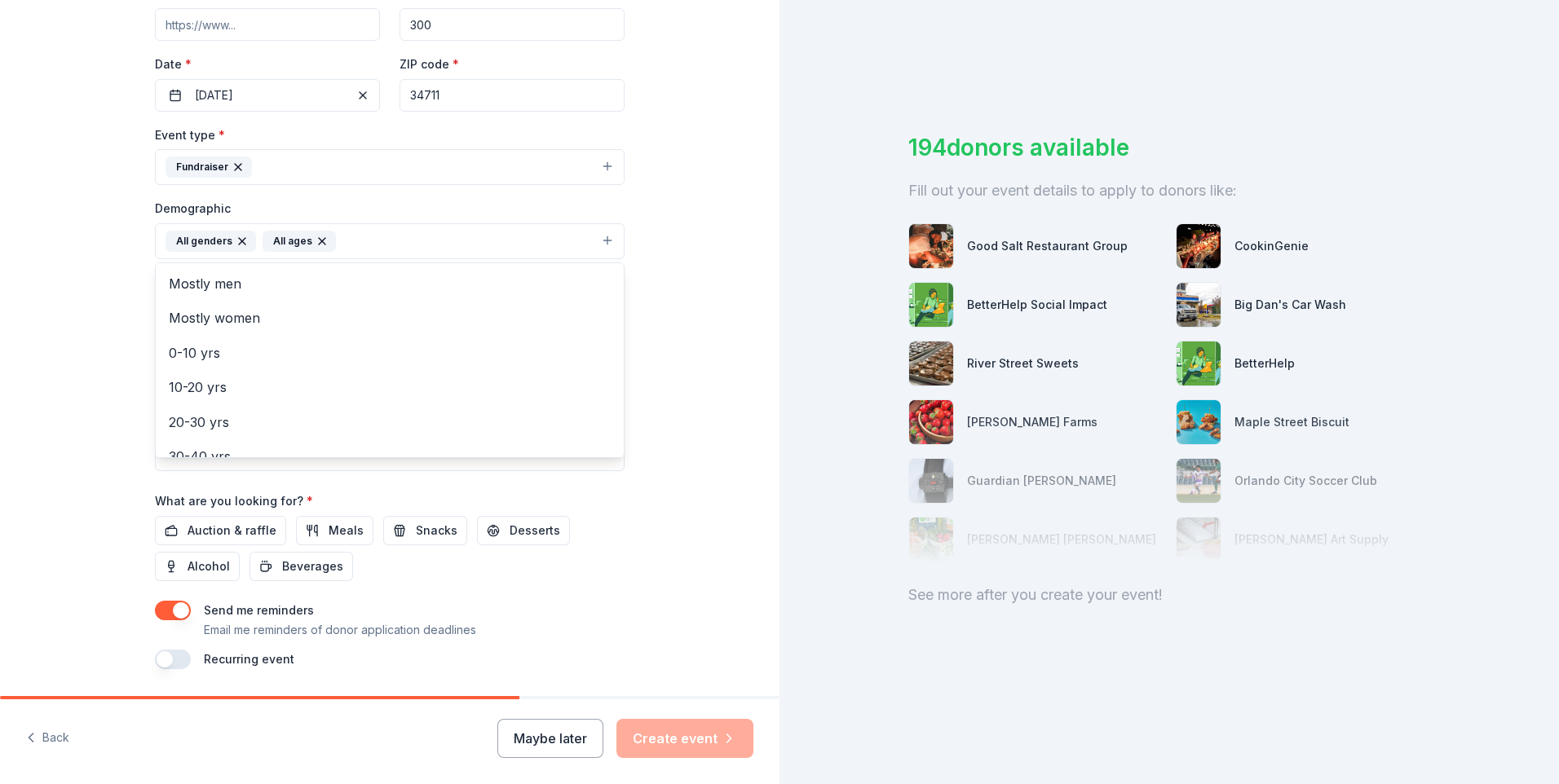
click at [202, 532] on div "Event name * 0 /100 Event website Attendance * 300 Date * 11/15/2025 ZIP code *…" at bounding box center [389, 290] width 469 height 756
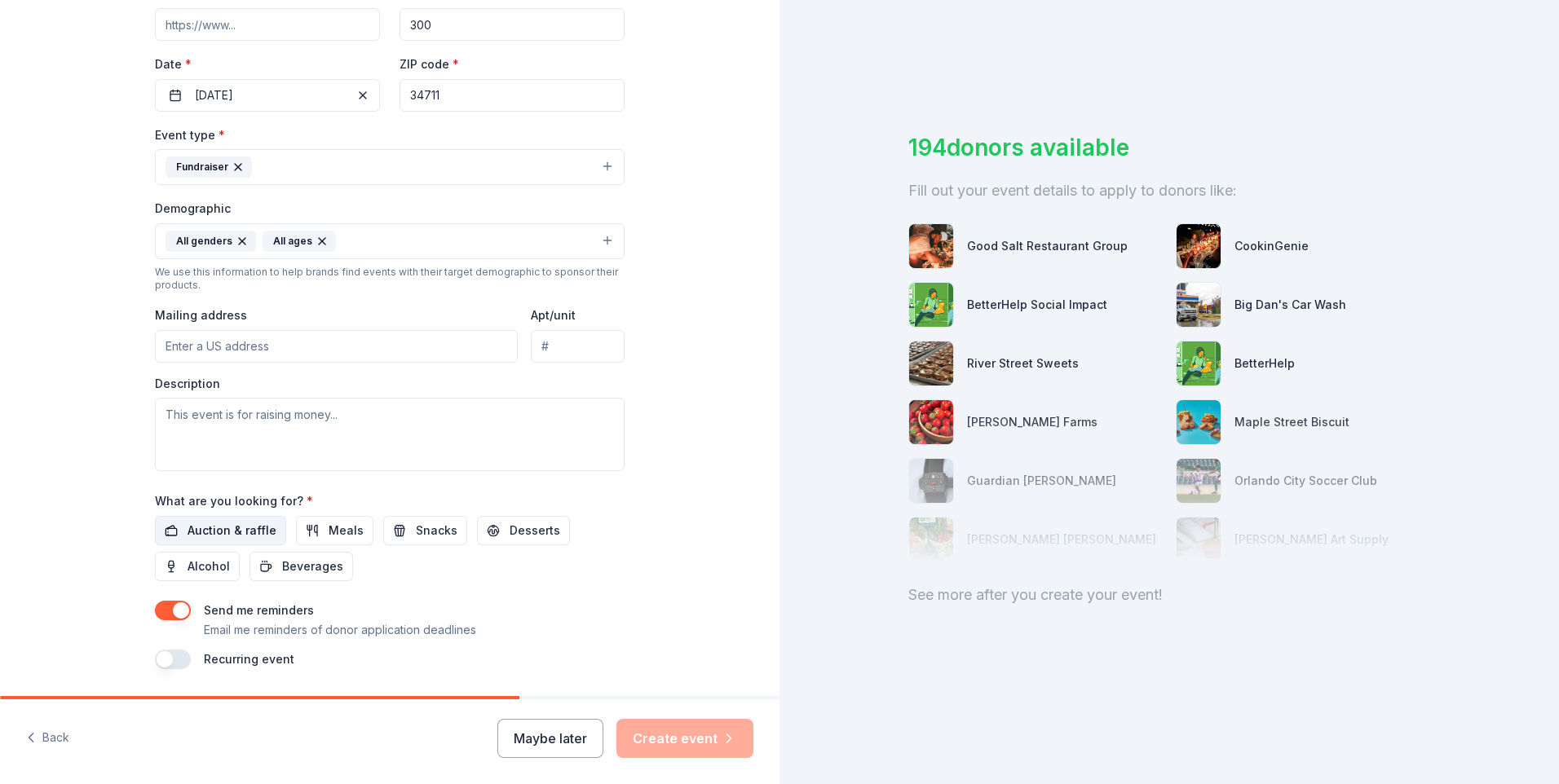
click at [212, 526] on span "Auction & raffle" at bounding box center [232, 530] width 89 height 20
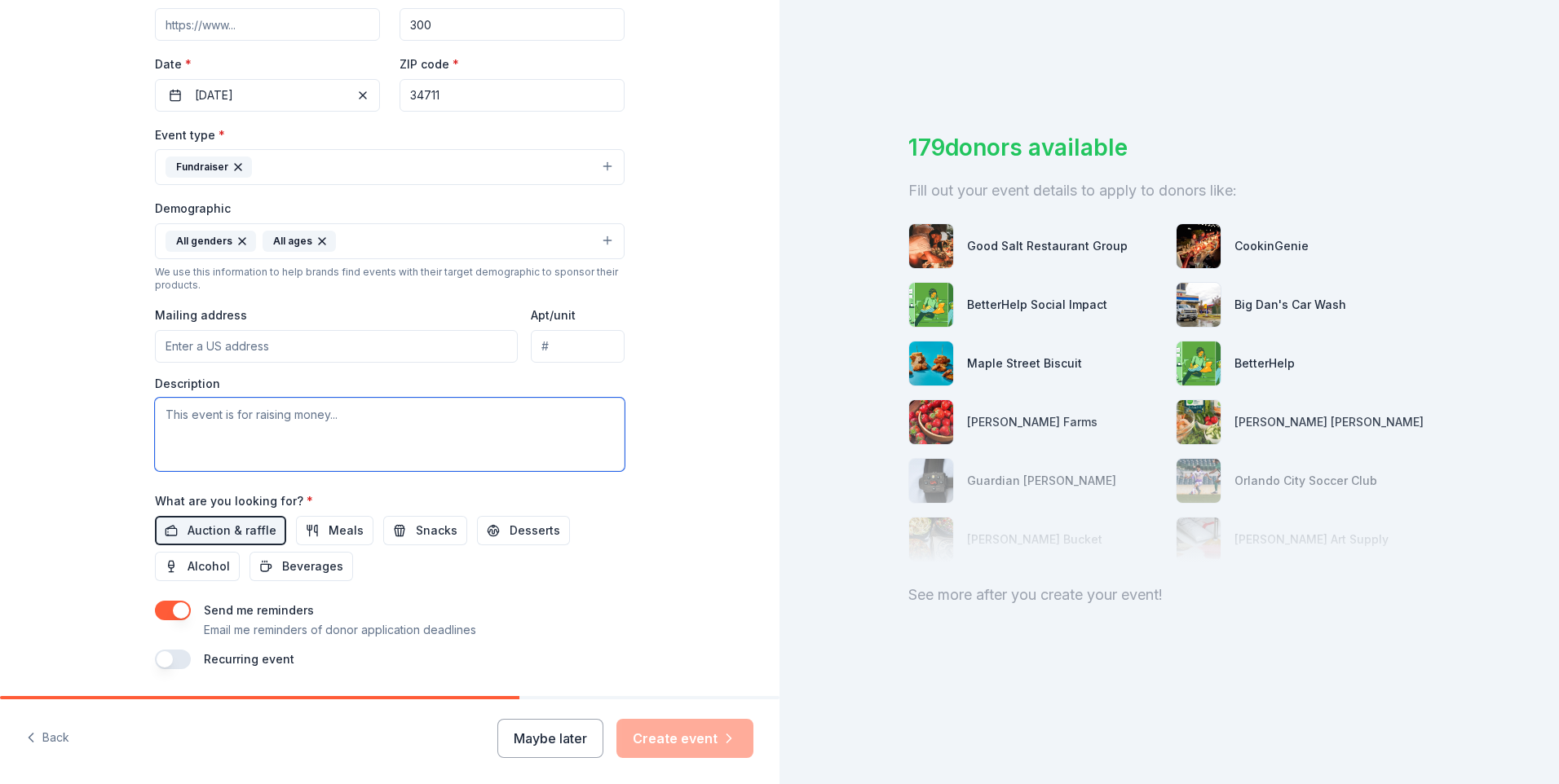
click at [347, 419] on textarea at bounding box center [389, 435] width 469 height 73
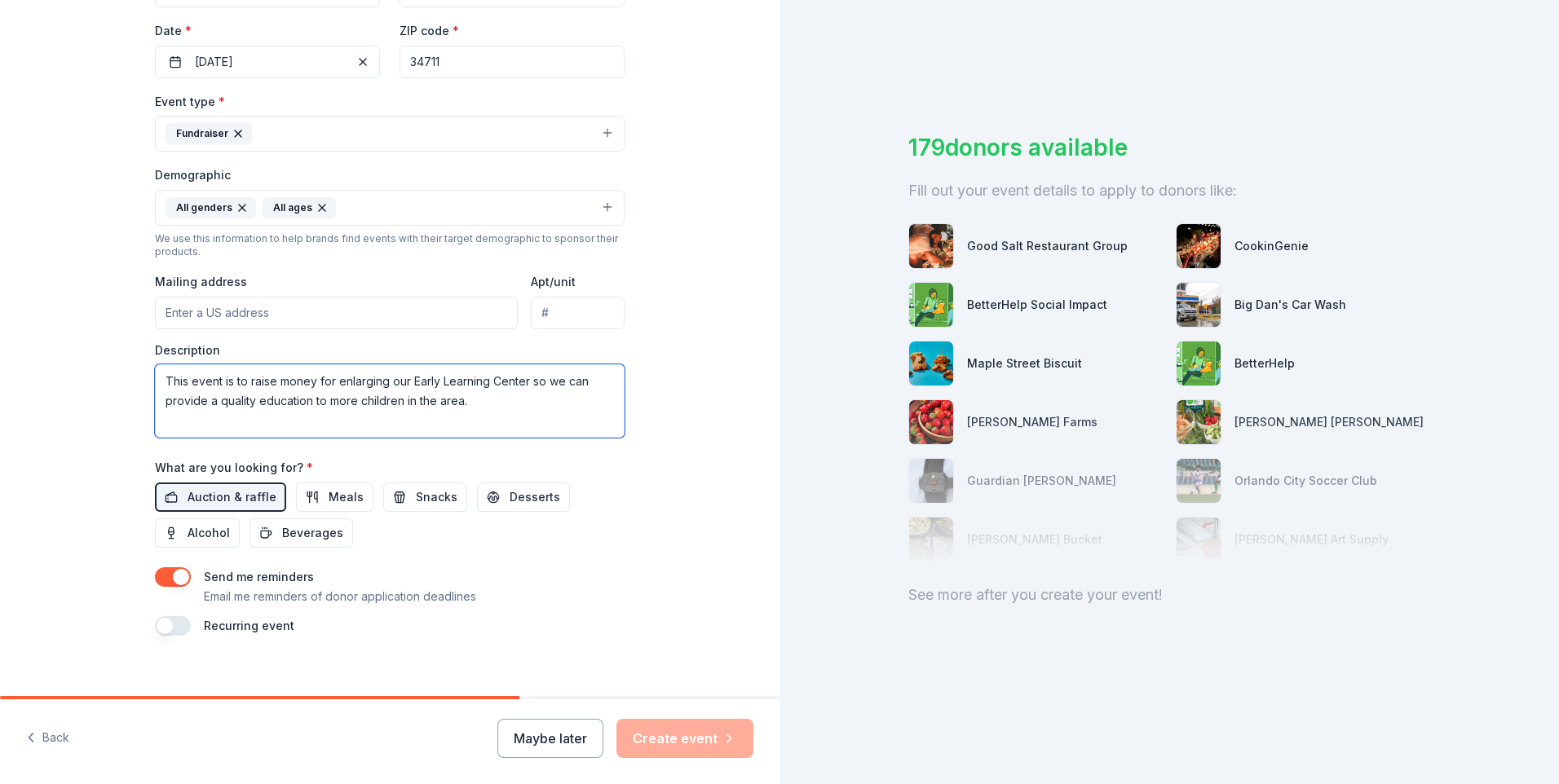
scroll to position [392, 0]
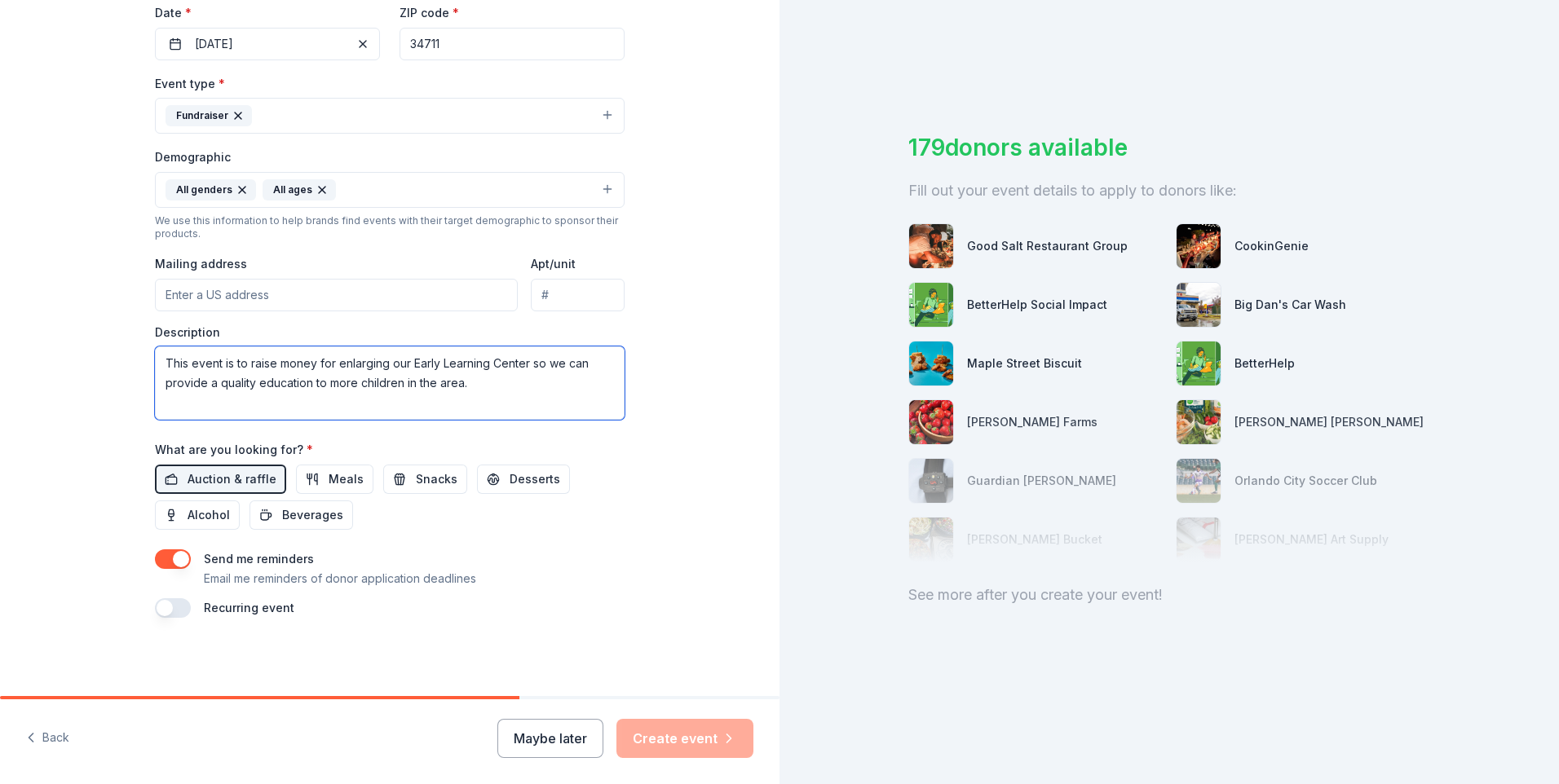
type textarea "This event is to raise money for enlarging our Early Learning Center so we can …"
click at [679, 739] on div "Maybe later Create event" at bounding box center [625, 738] width 256 height 39
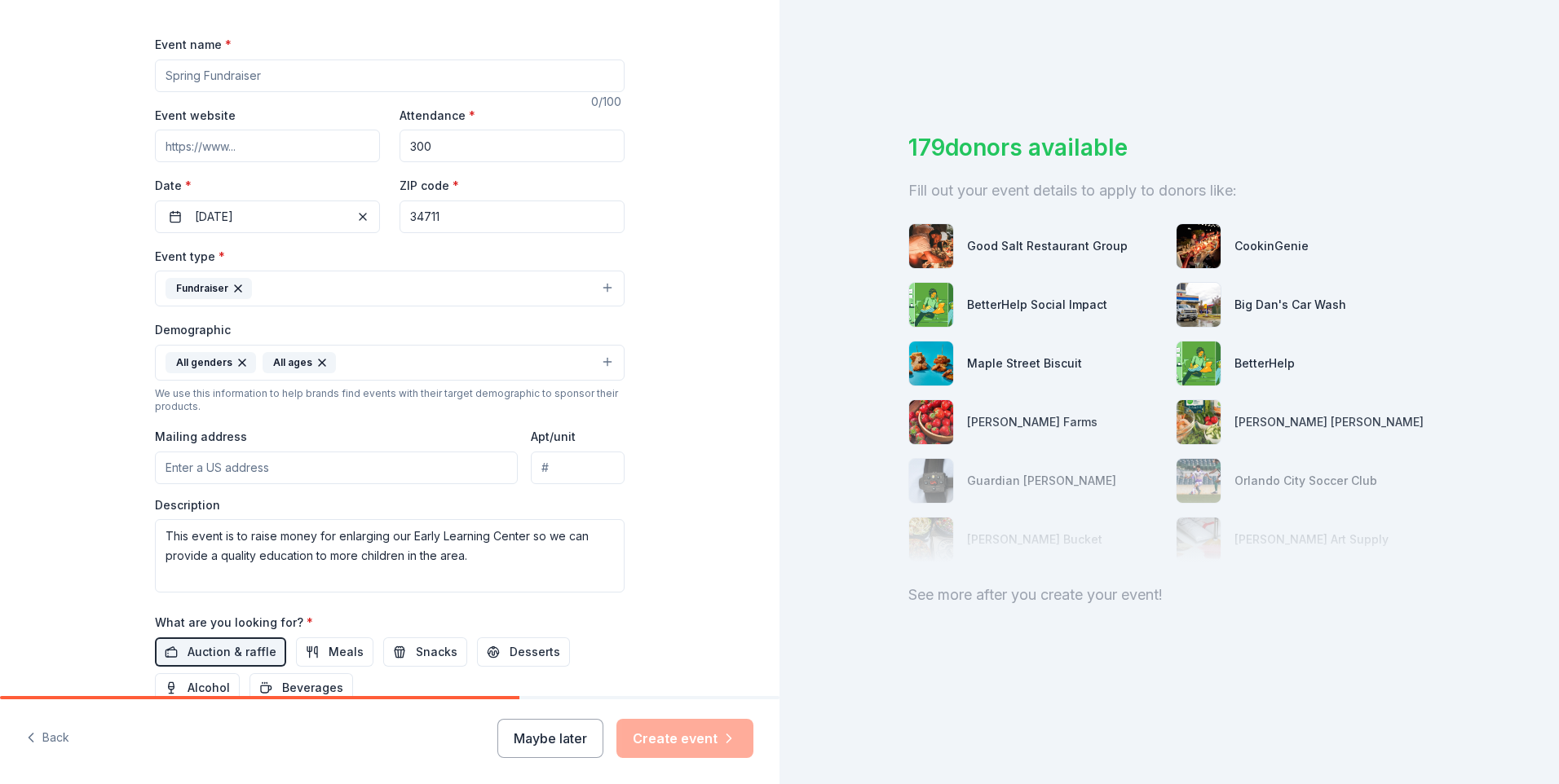
scroll to position [148, 0]
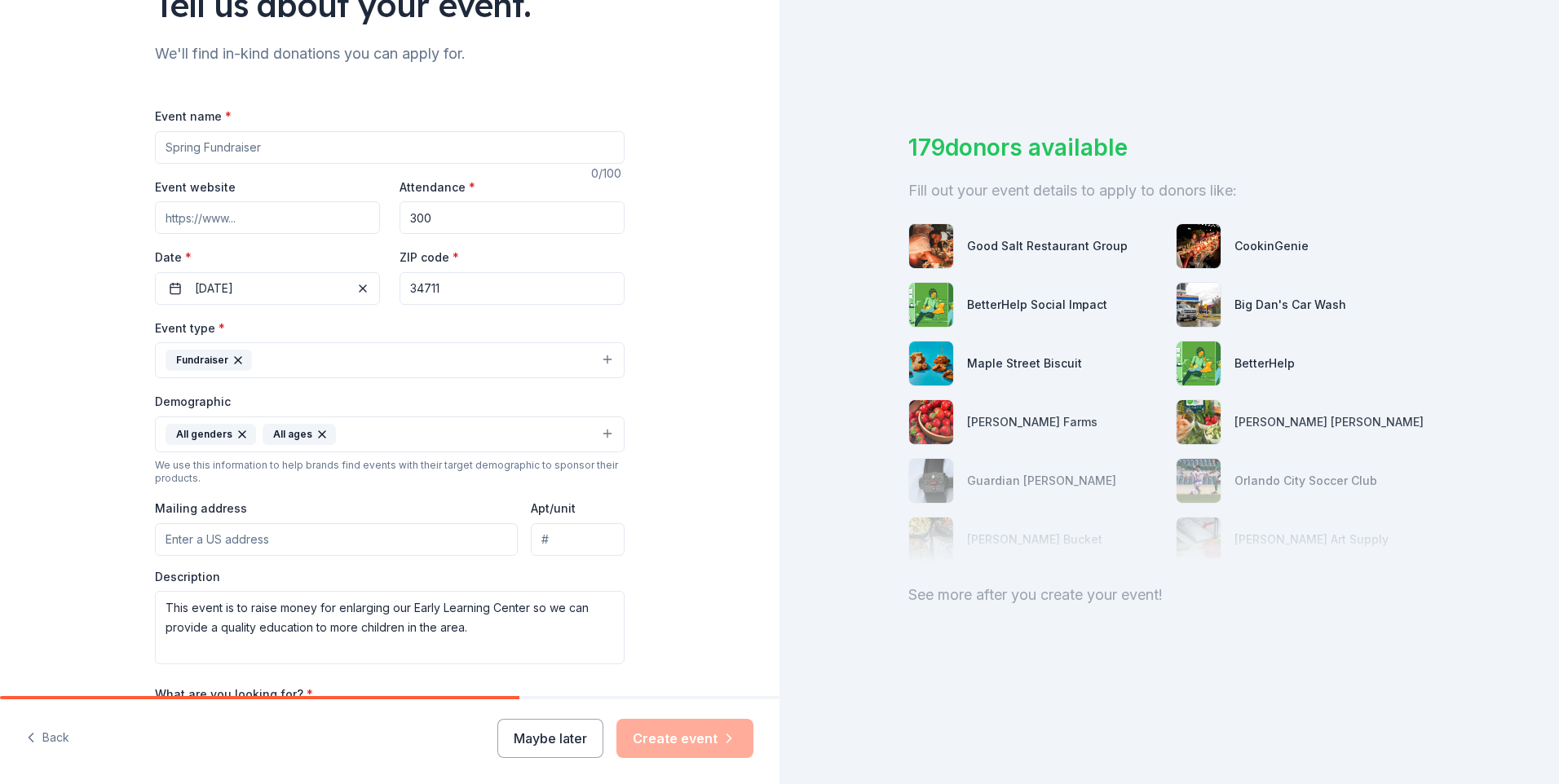
click at [311, 142] on input "Event name *" at bounding box center [389, 148] width 469 height 33
type input "Fall Fundraiser"
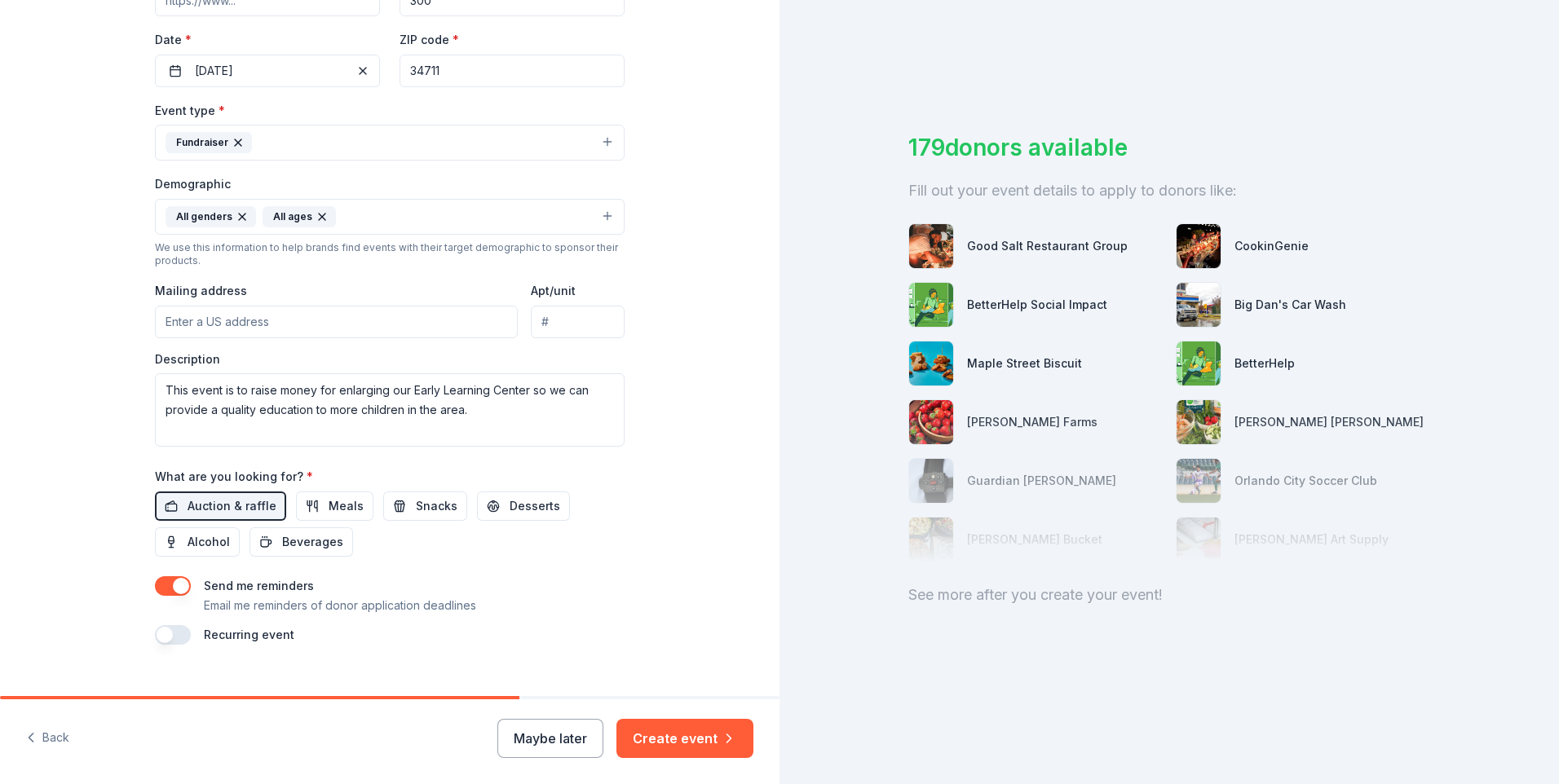
scroll to position [392, 0]
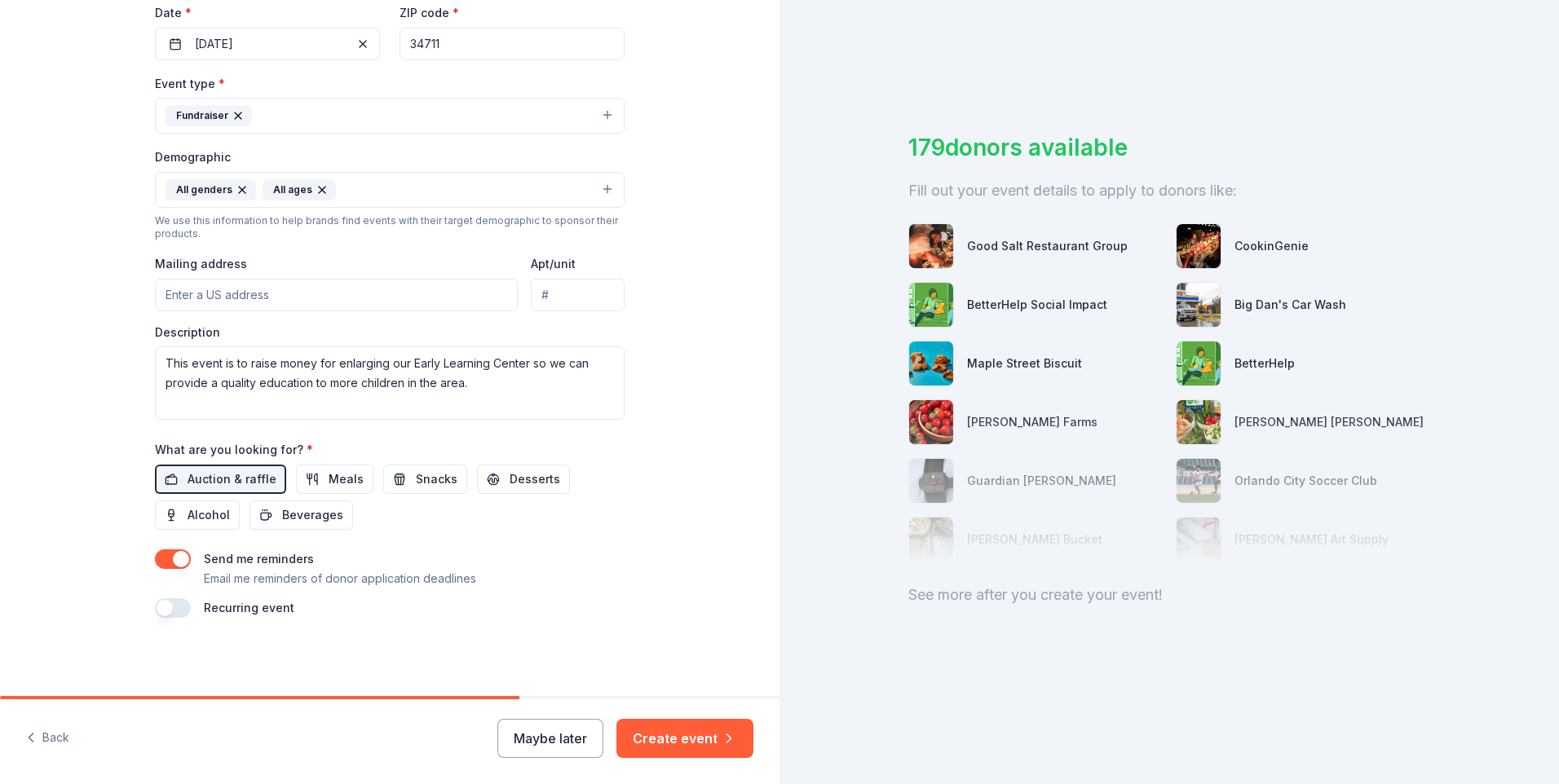
click at [348, 288] on input "Mailing address" at bounding box center [336, 295] width 363 height 33
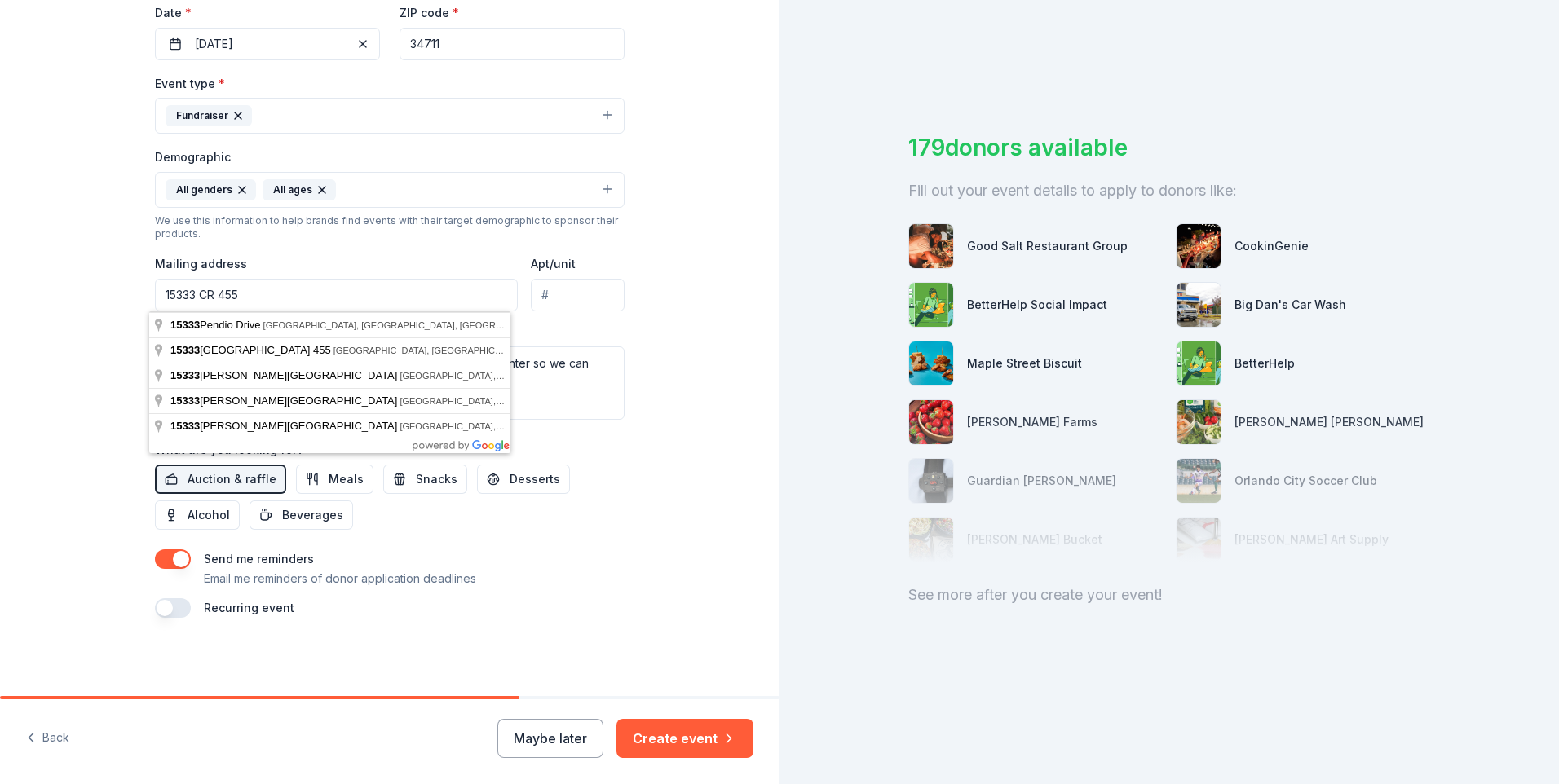
click at [243, 293] on input "15333 CR 455" at bounding box center [336, 295] width 363 height 33
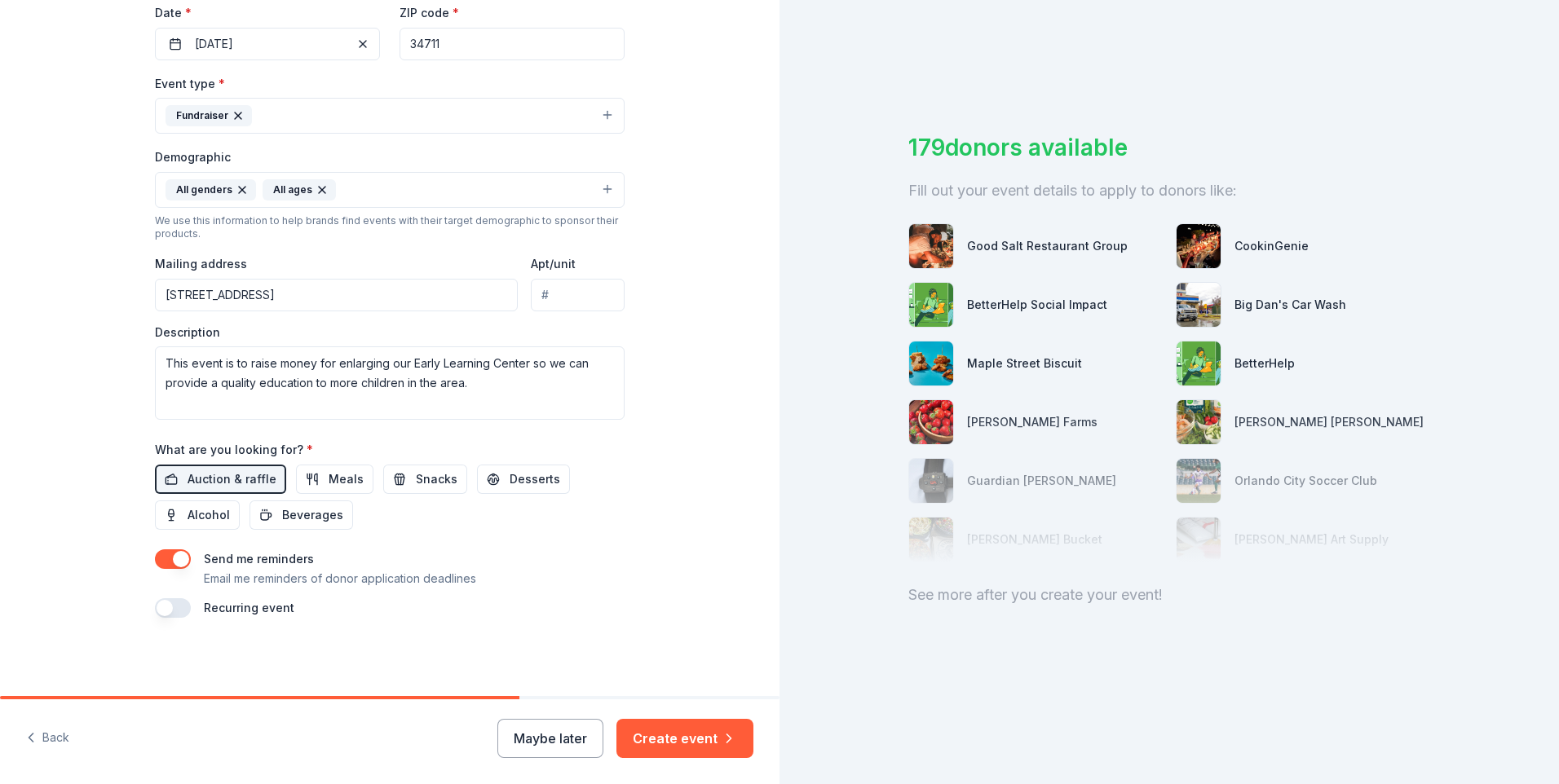
type input "15333 County Road 455, Montverde, FL, 34756"
click at [675, 733] on button "Create event" at bounding box center [685, 738] width 137 height 39
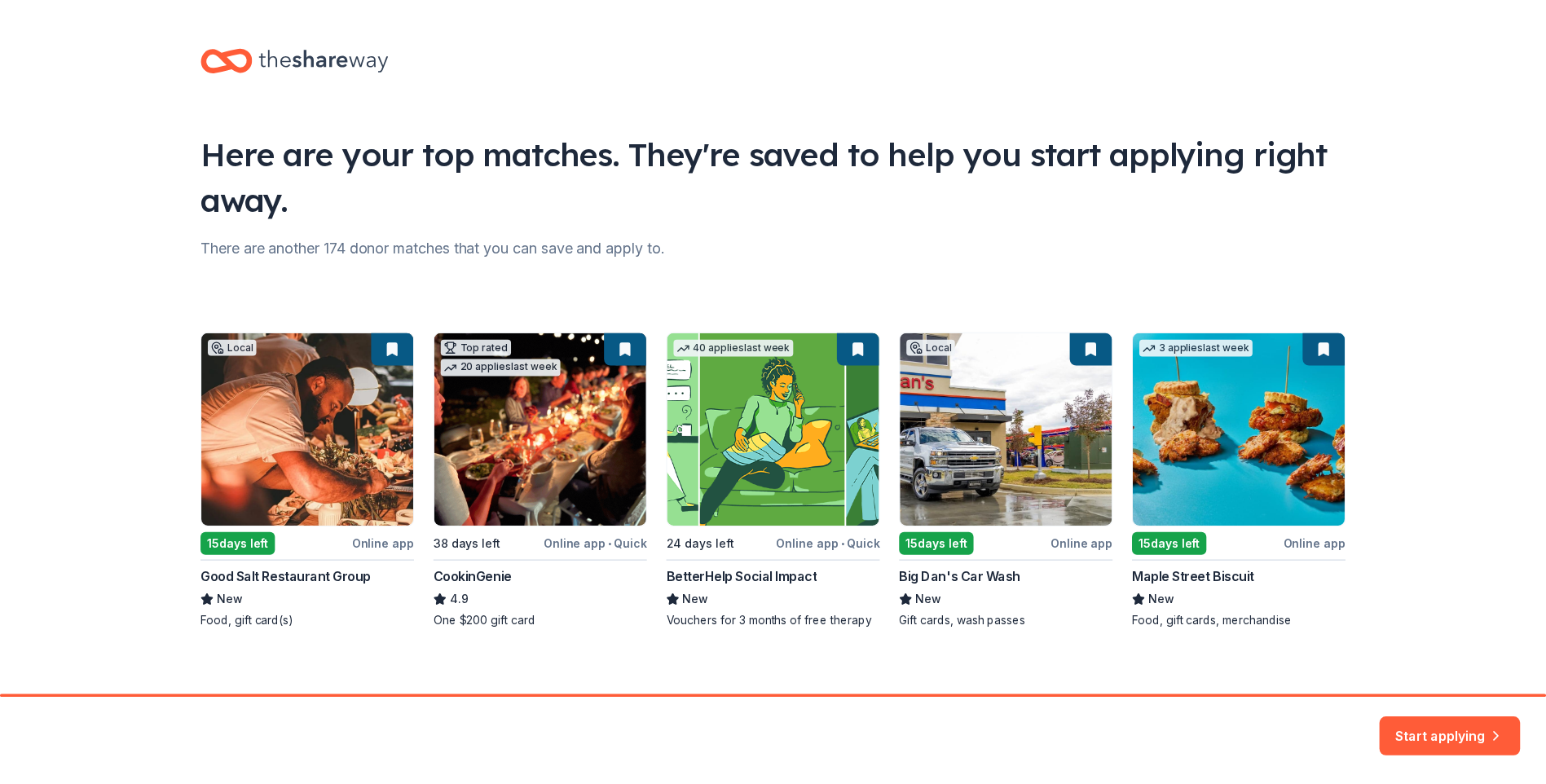
scroll to position [12, 0]
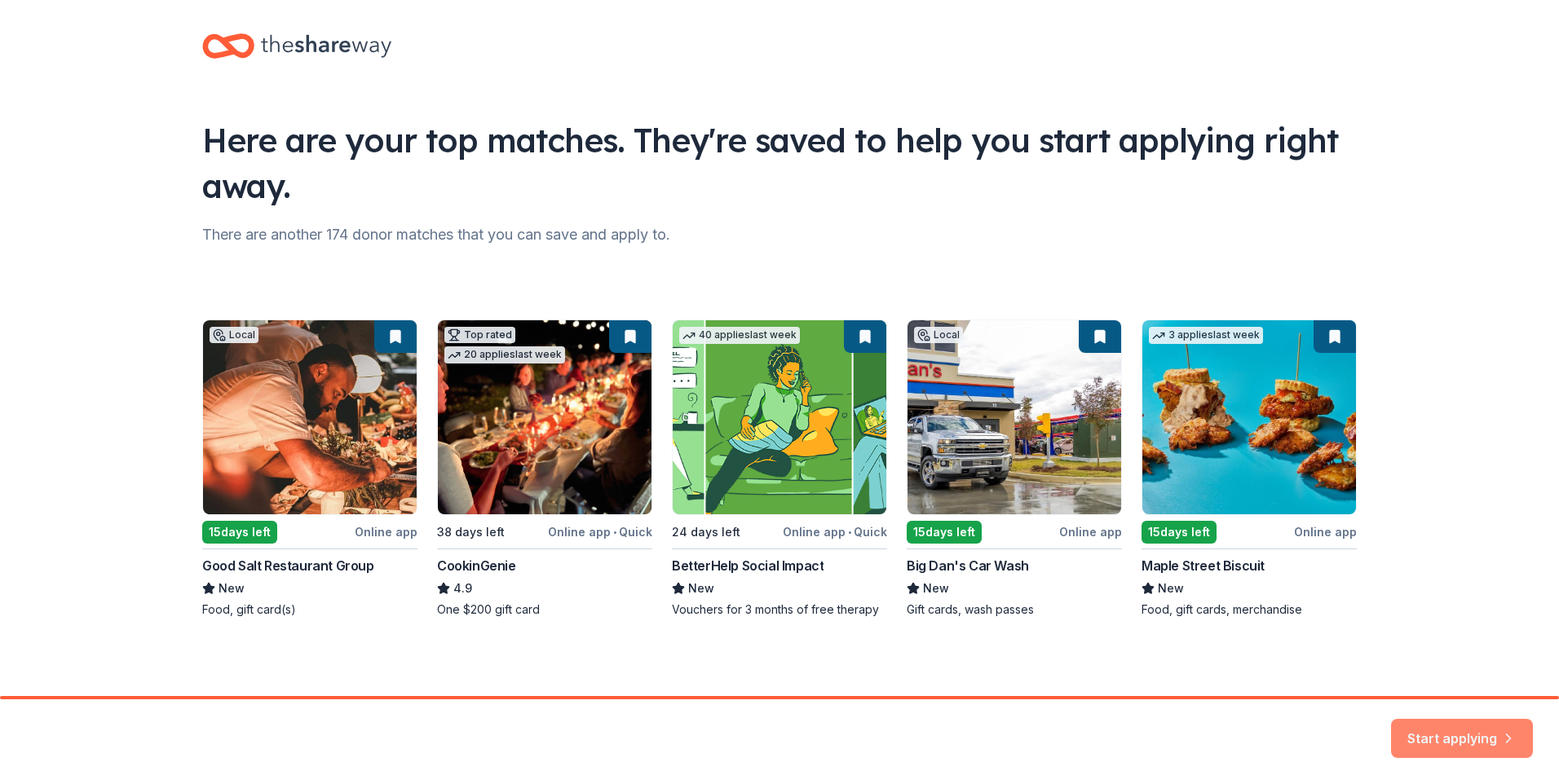
click at [1455, 728] on button "Start applying" at bounding box center [1463, 729] width 142 height 39
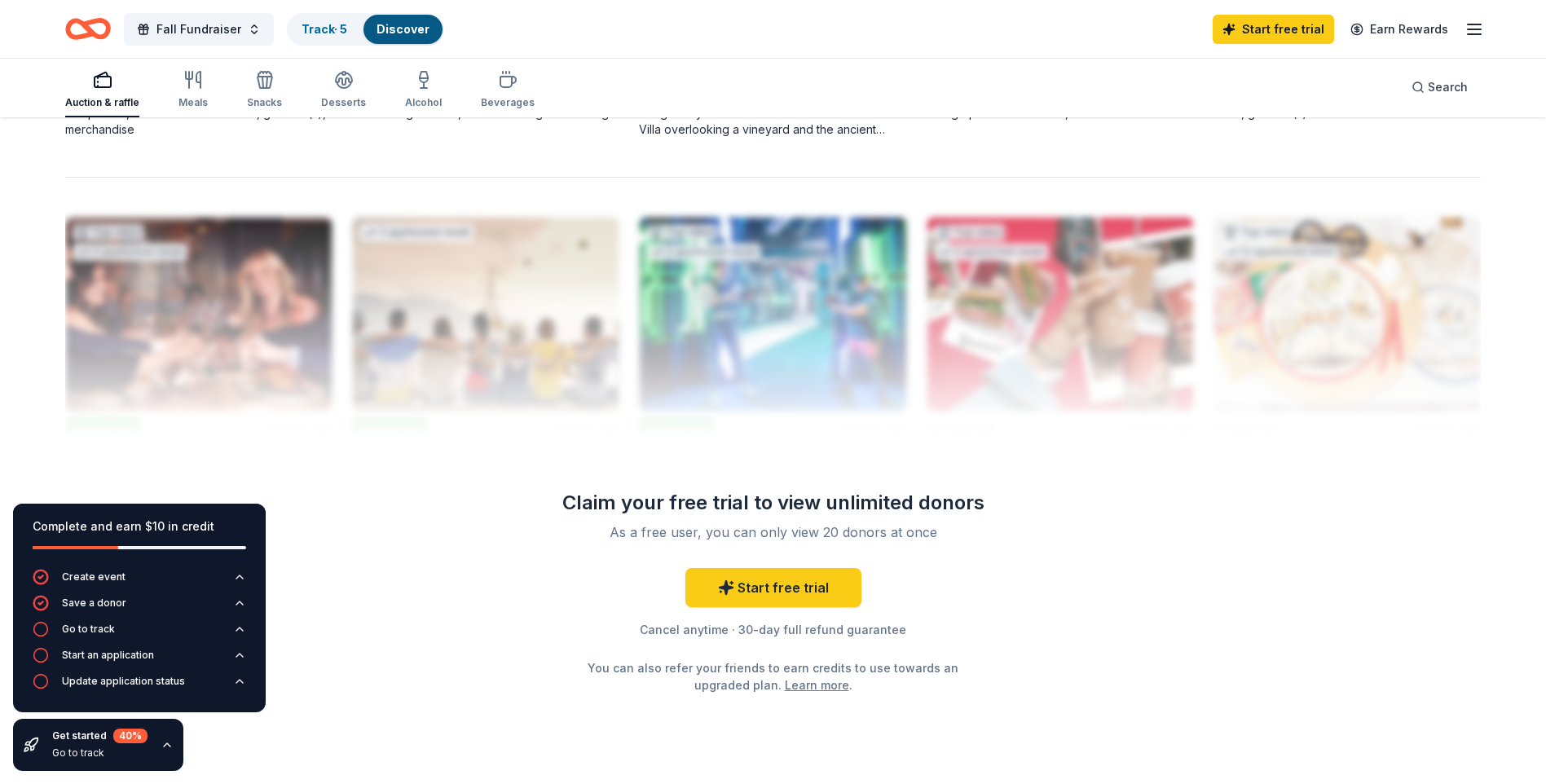
scroll to position [1548, 0]
